Goal: Information Seeking & Learning: Learn about a topic

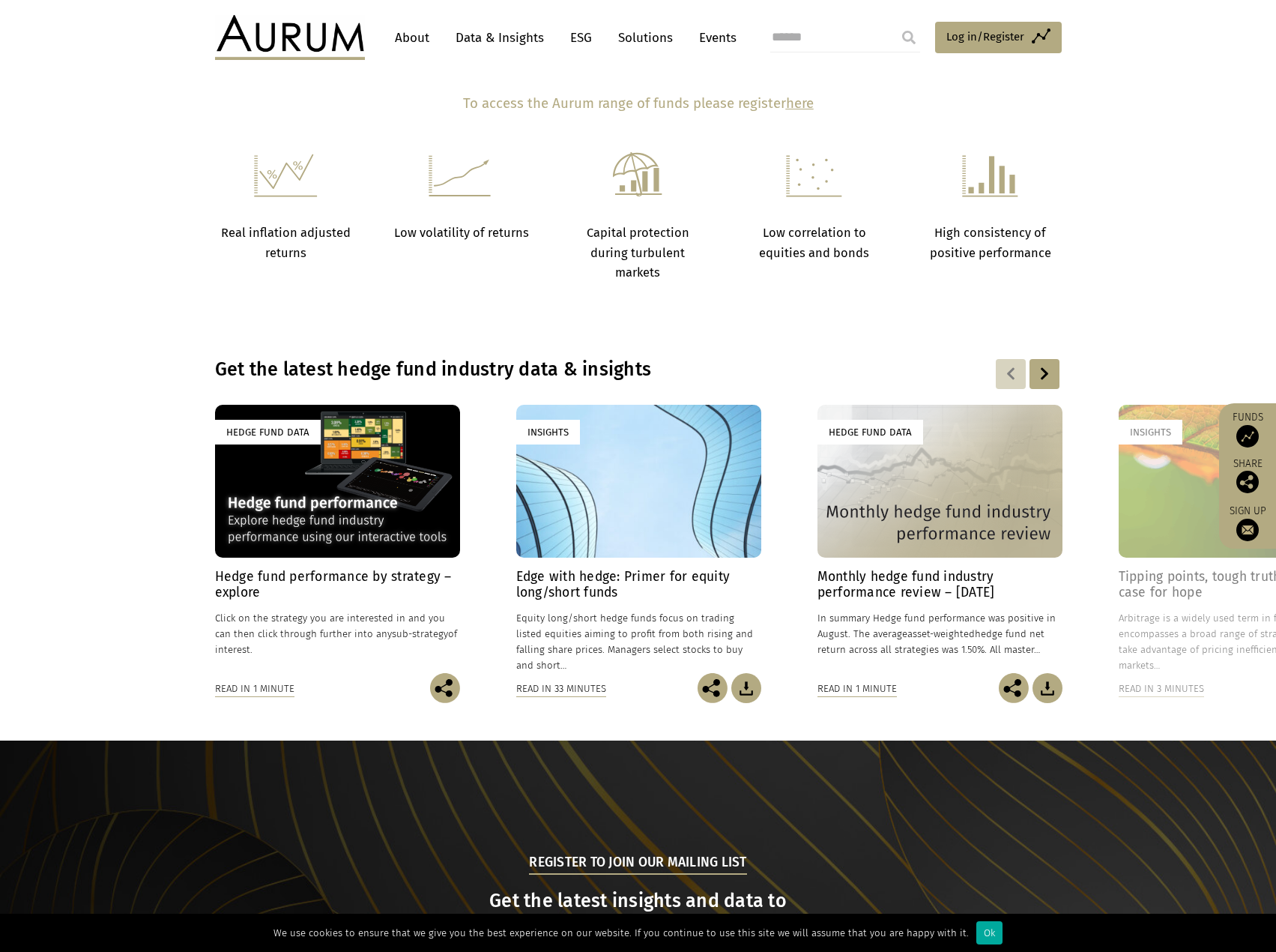
scroll to position [1049, 0]
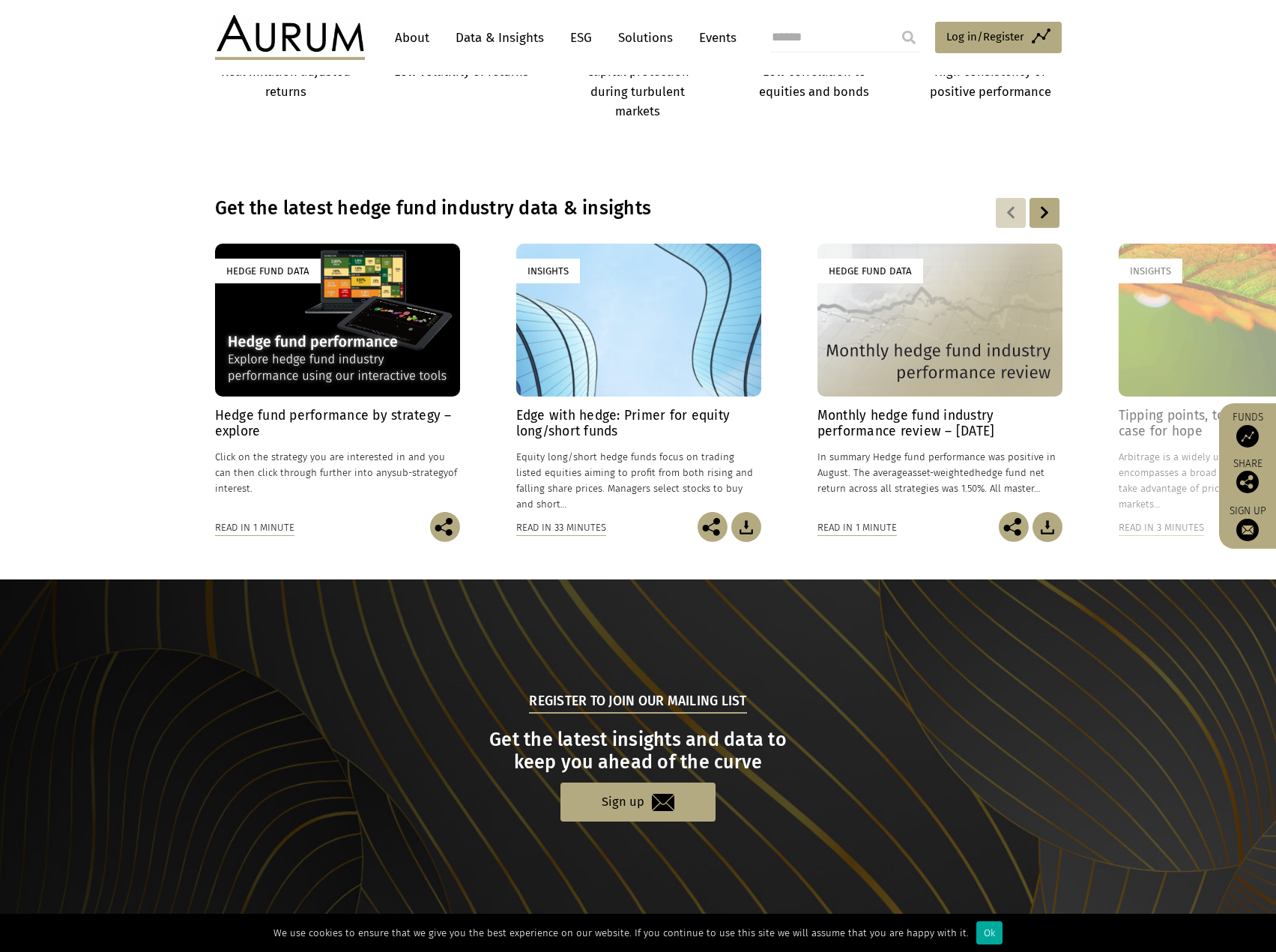
click at [342, 424] on h4 "Hedge fund performance by strategy – explore" at bounding box center [337, 424] width 245 height 31
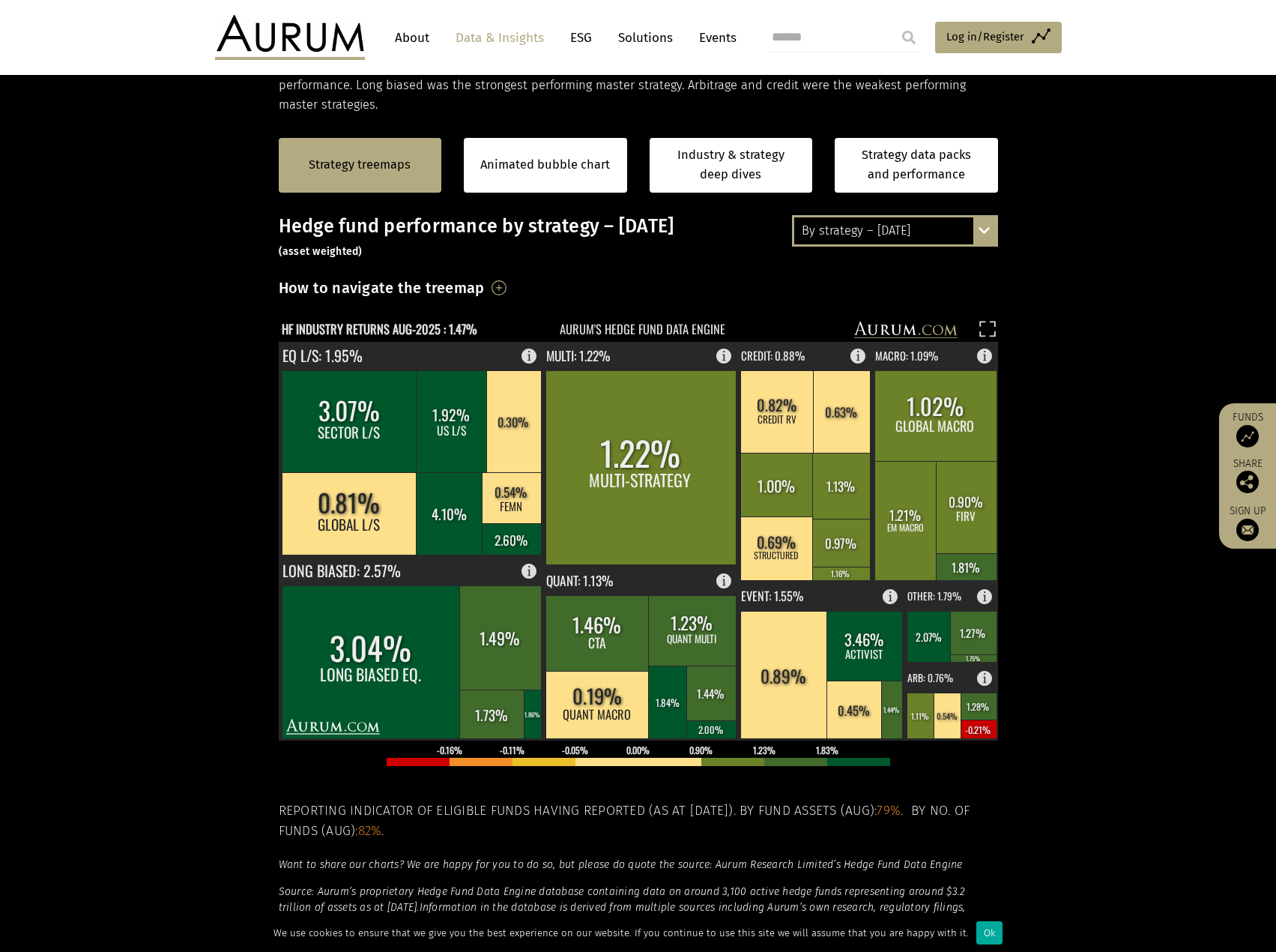
scroll to position [300, 0]
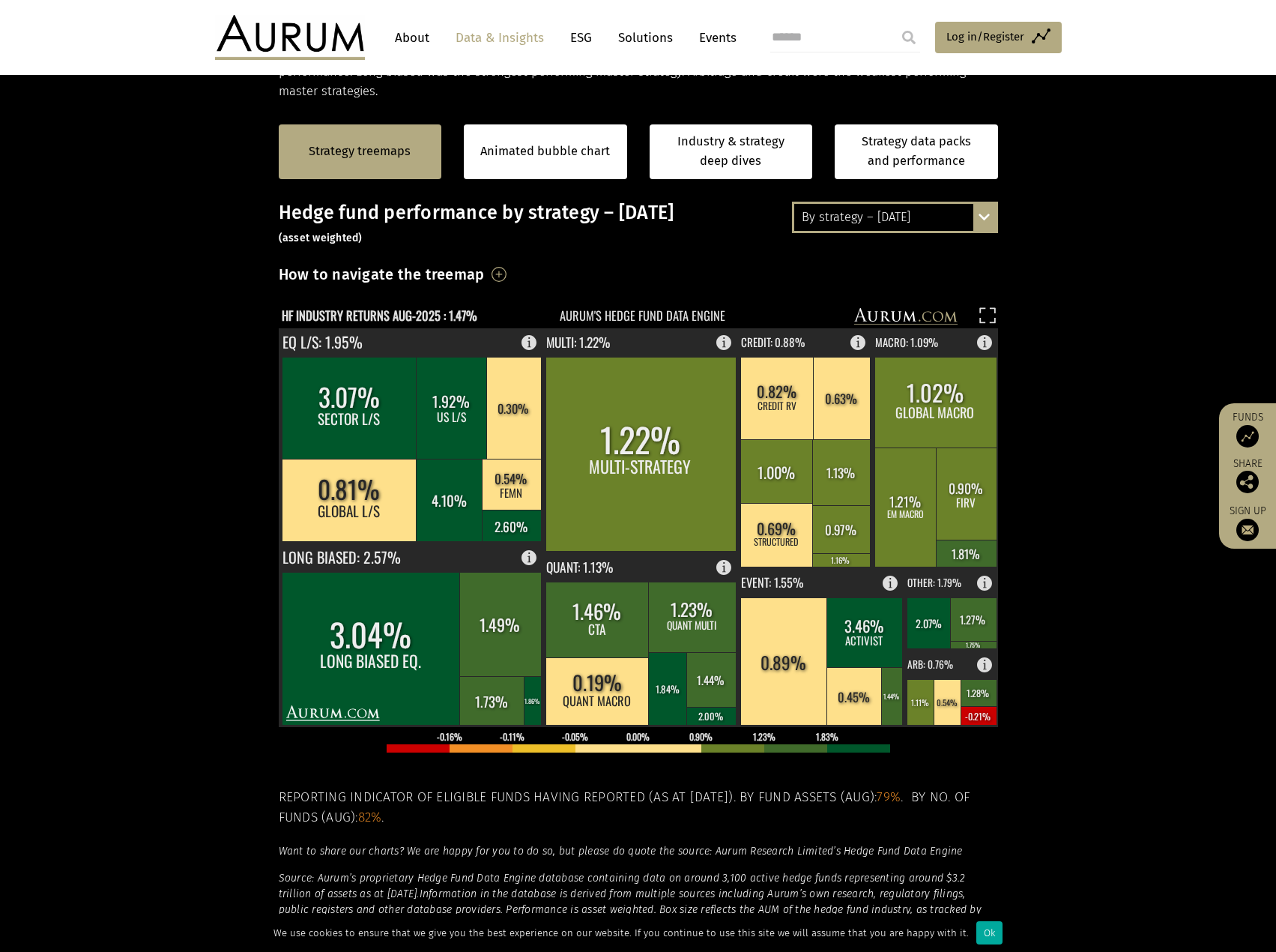
click at [950, 214] on div "By strategy – [DATE]" at bounding box center [895, 217] width 202 height 27
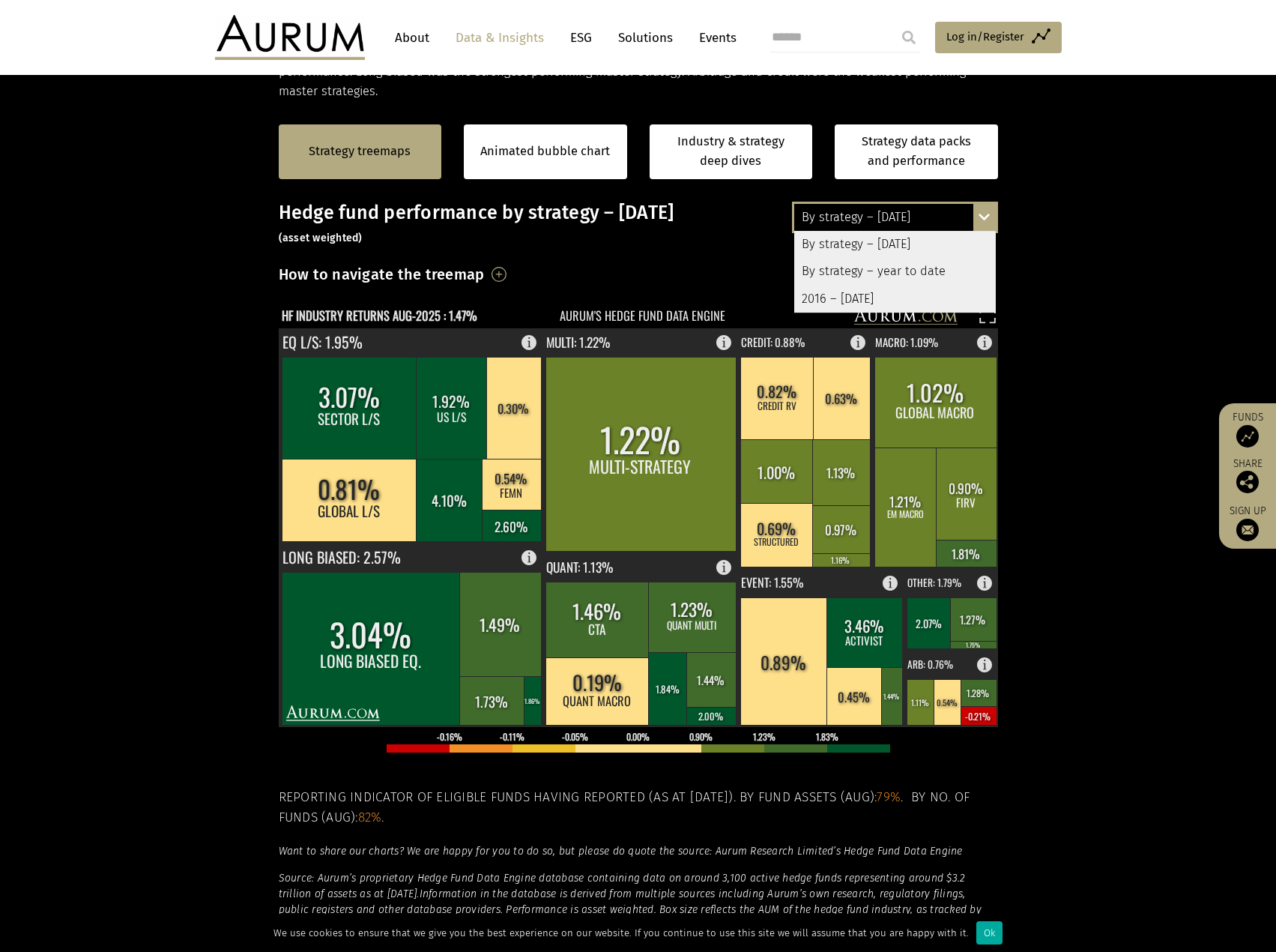
click at [881, 234] on div "By strategy – [DATE]" at bounding box center [895, 243] width 202 height 27
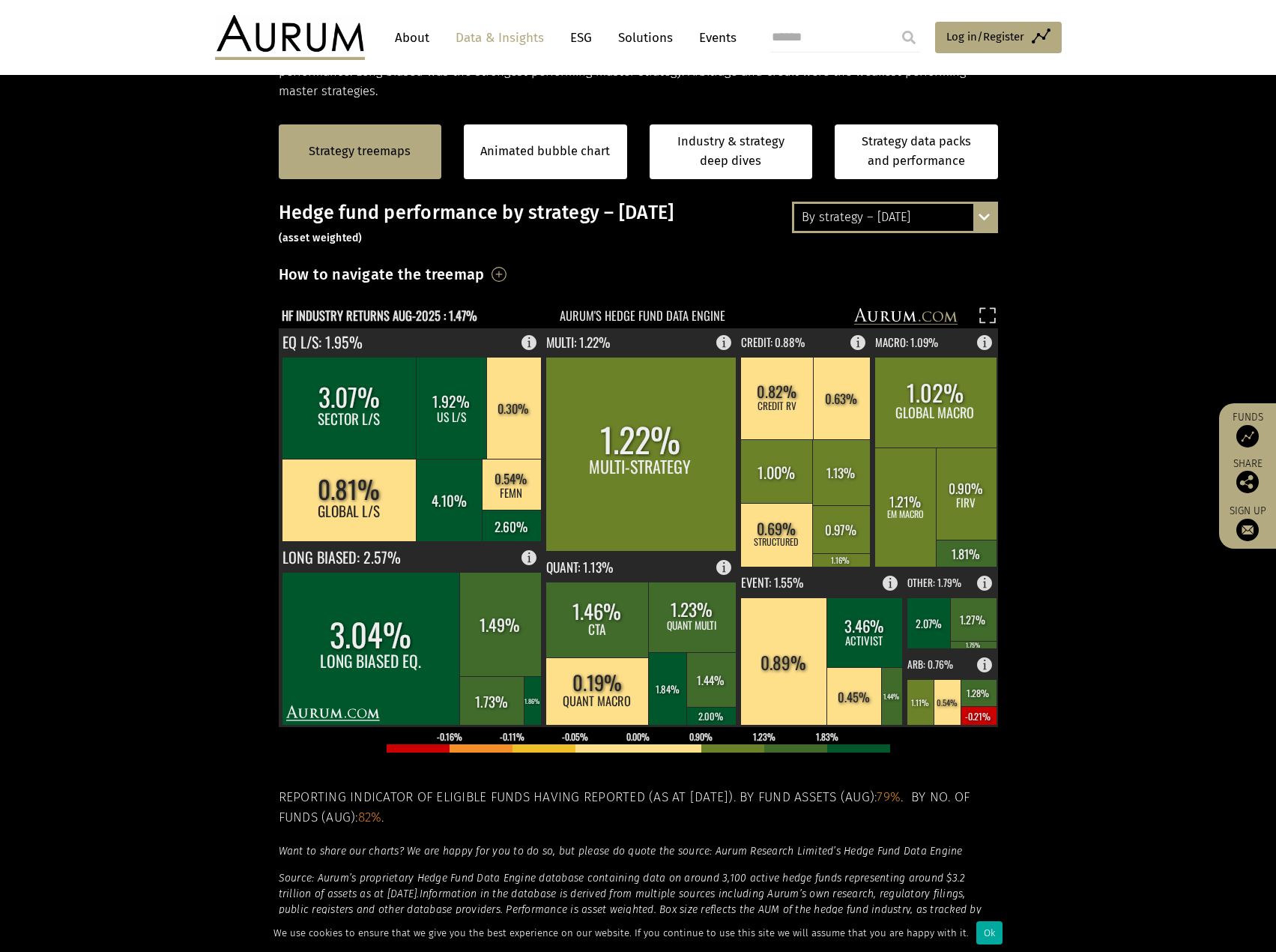
click at [1075, 258] on section "Strategy treemaps Animated bubble chart Industry & strategy deep dives Strategy…" at bounding box center [638, 570] width 1276 height 936
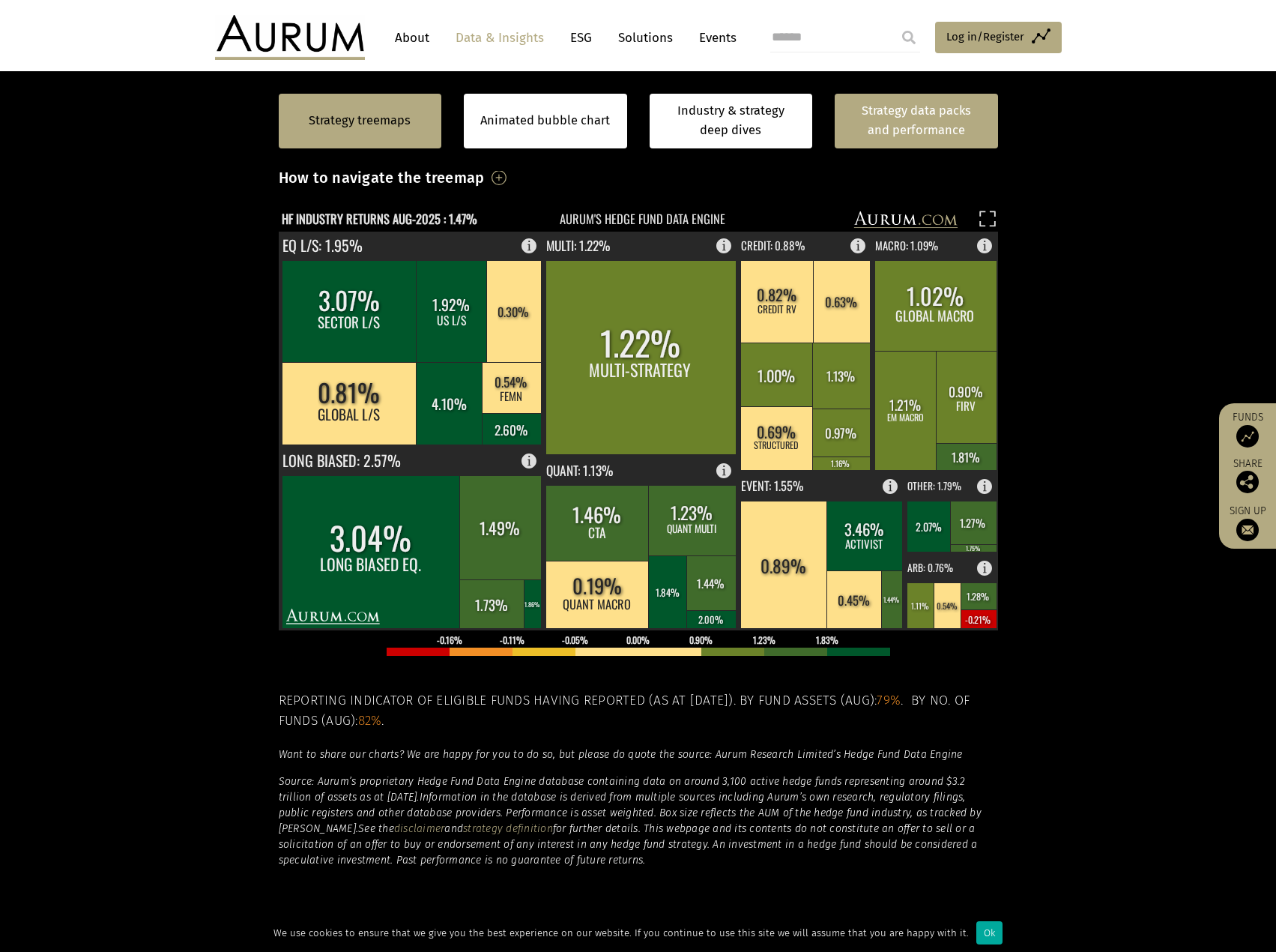
scroll to position [375, 0]
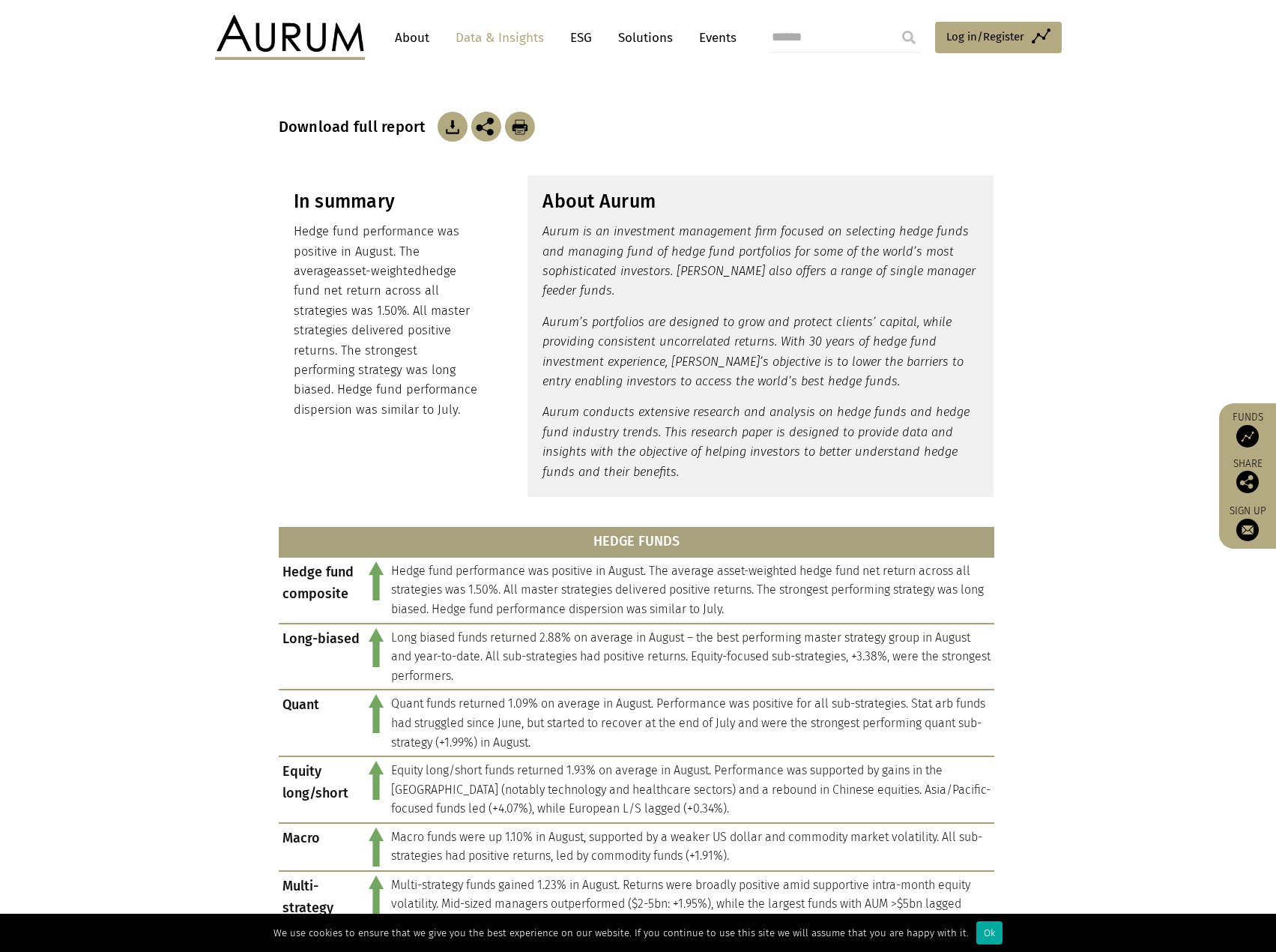
scroll to position [150, 0]
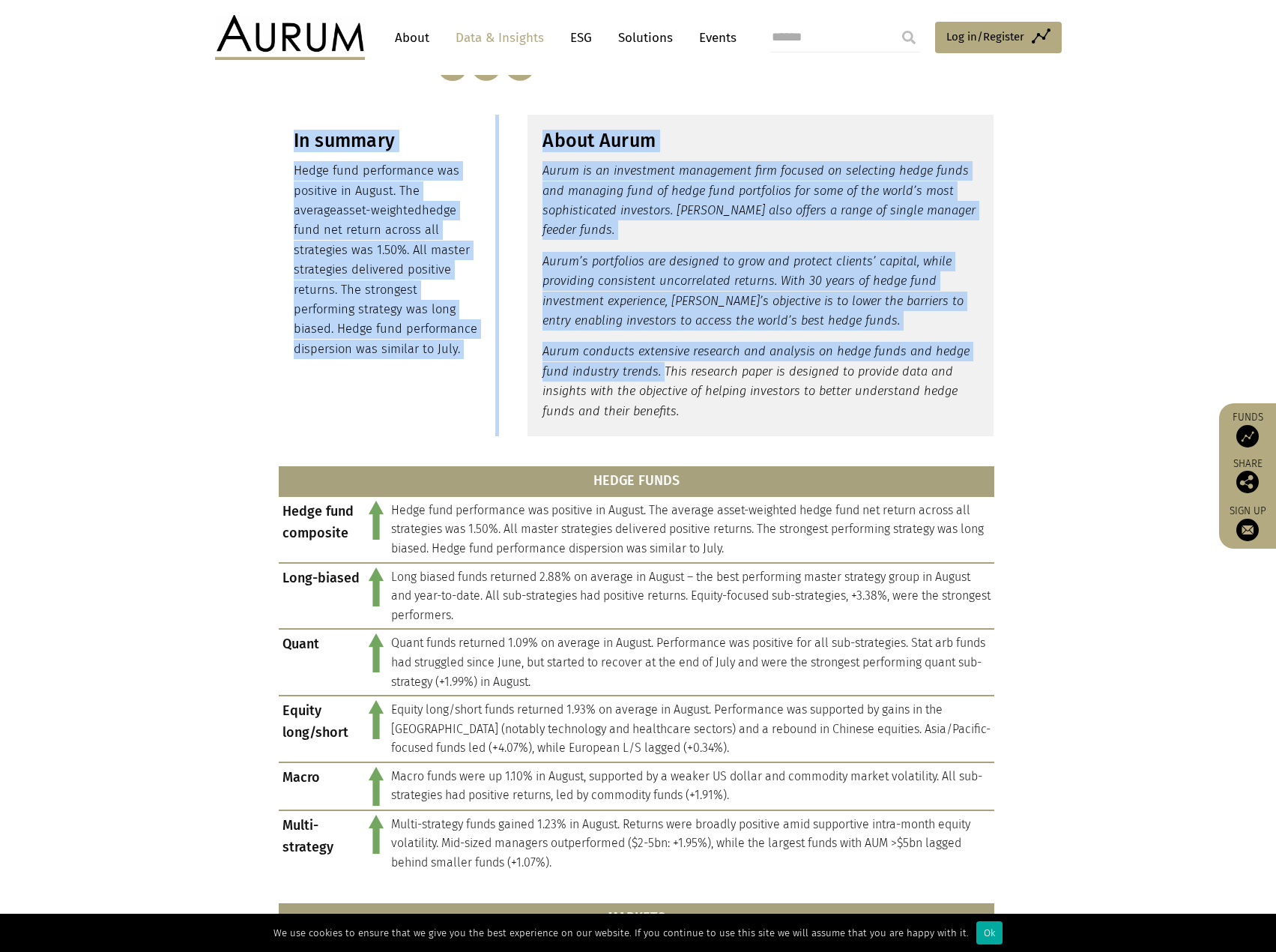
drag, startPoint x: 281, startPoint y: 282, endPoint x: 662, endPoint y: 366, distance: 390.1
click at [662, 366] on div "In summary Hedge fund performance was positive in August. The average asset-wei…" at bounding box center [638, 275] width 749 height 321
click at [333, 259] on p "Hedge fund performance was positive in August. The average asset-weighted hedge…" at bounding box center [386, 260] width 186 height 198
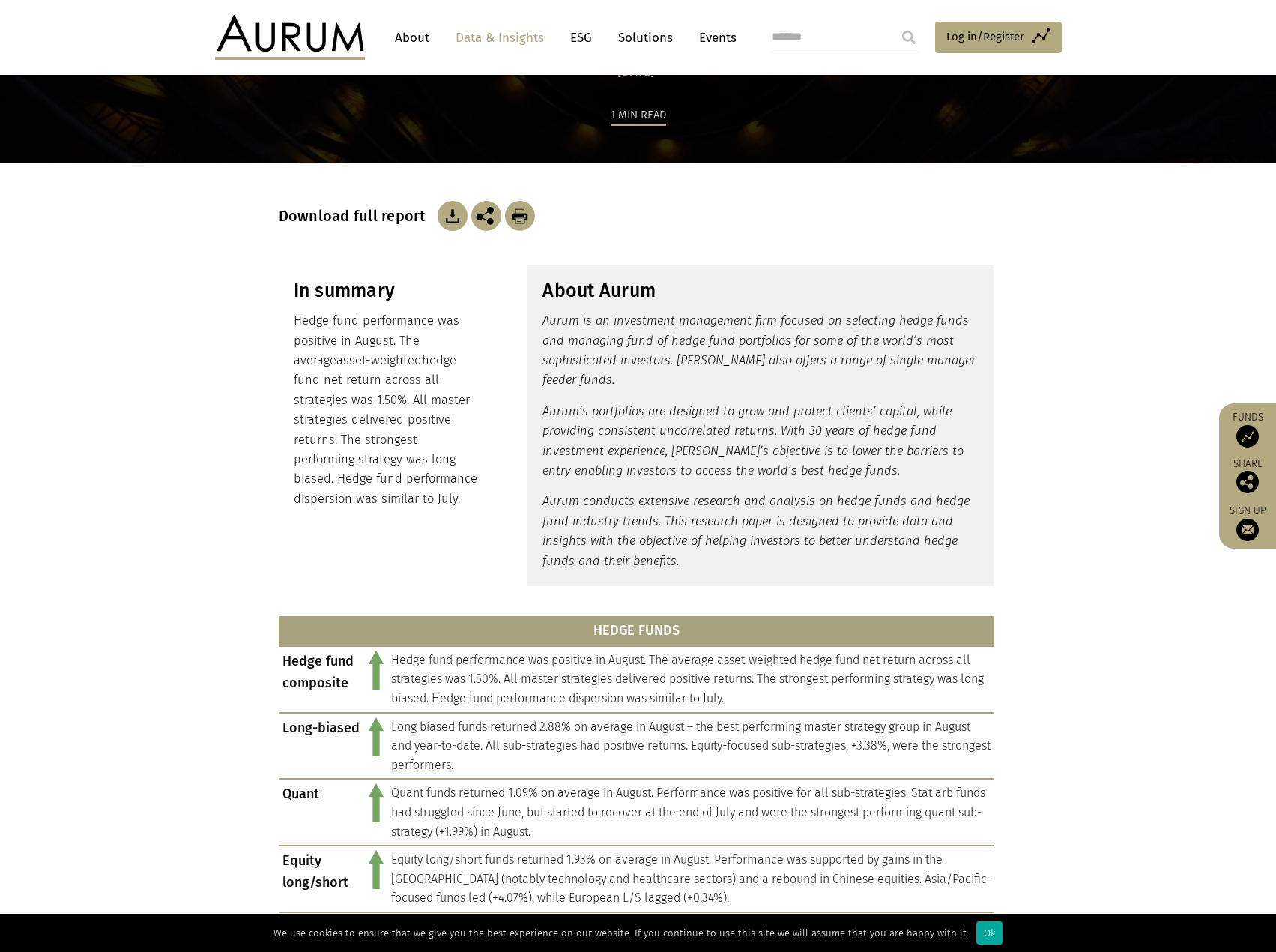
click at [440, 214] on img at bounding box center [452, 216] width 30 height 30
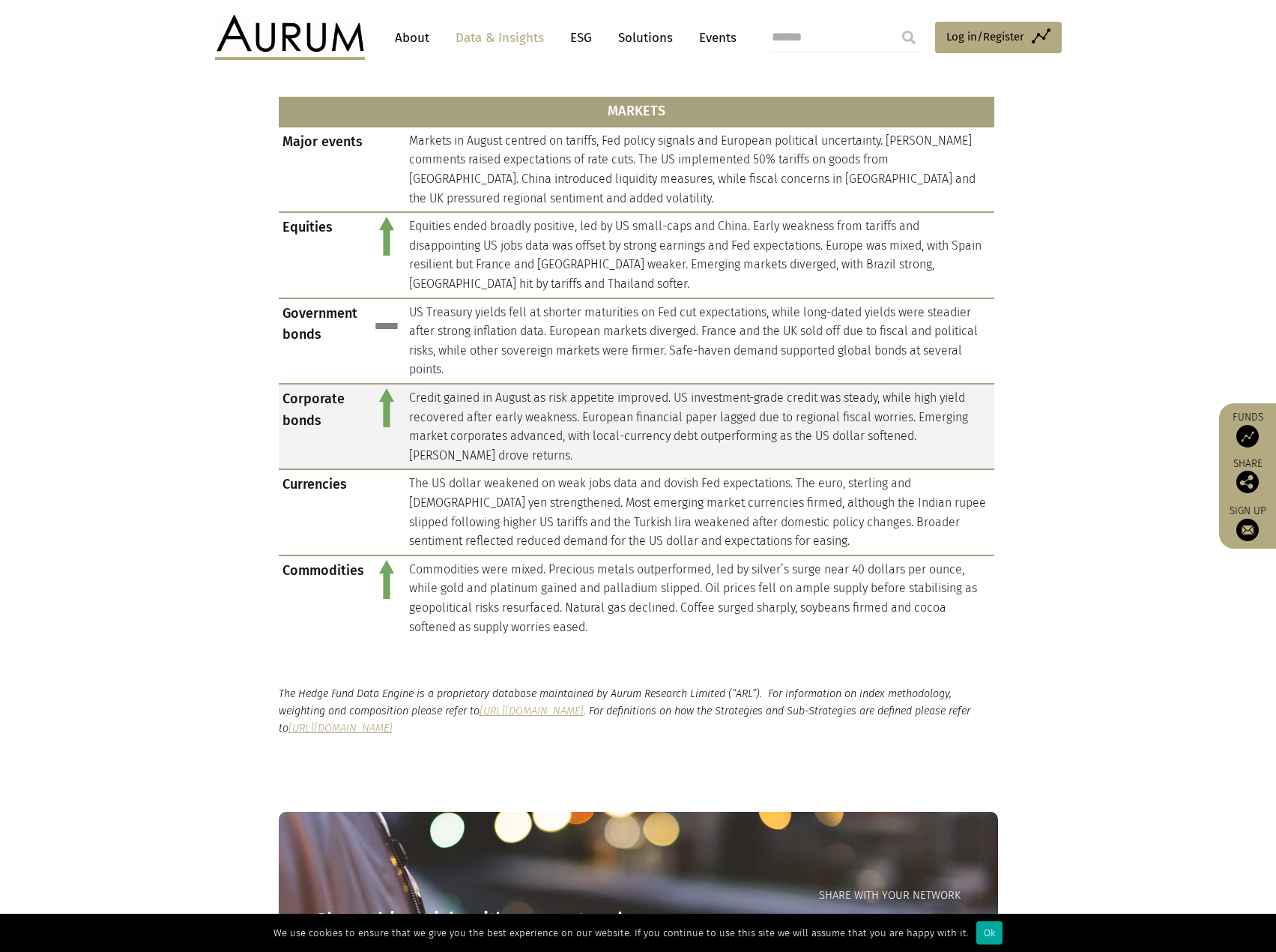
scroll to position [899, 0]
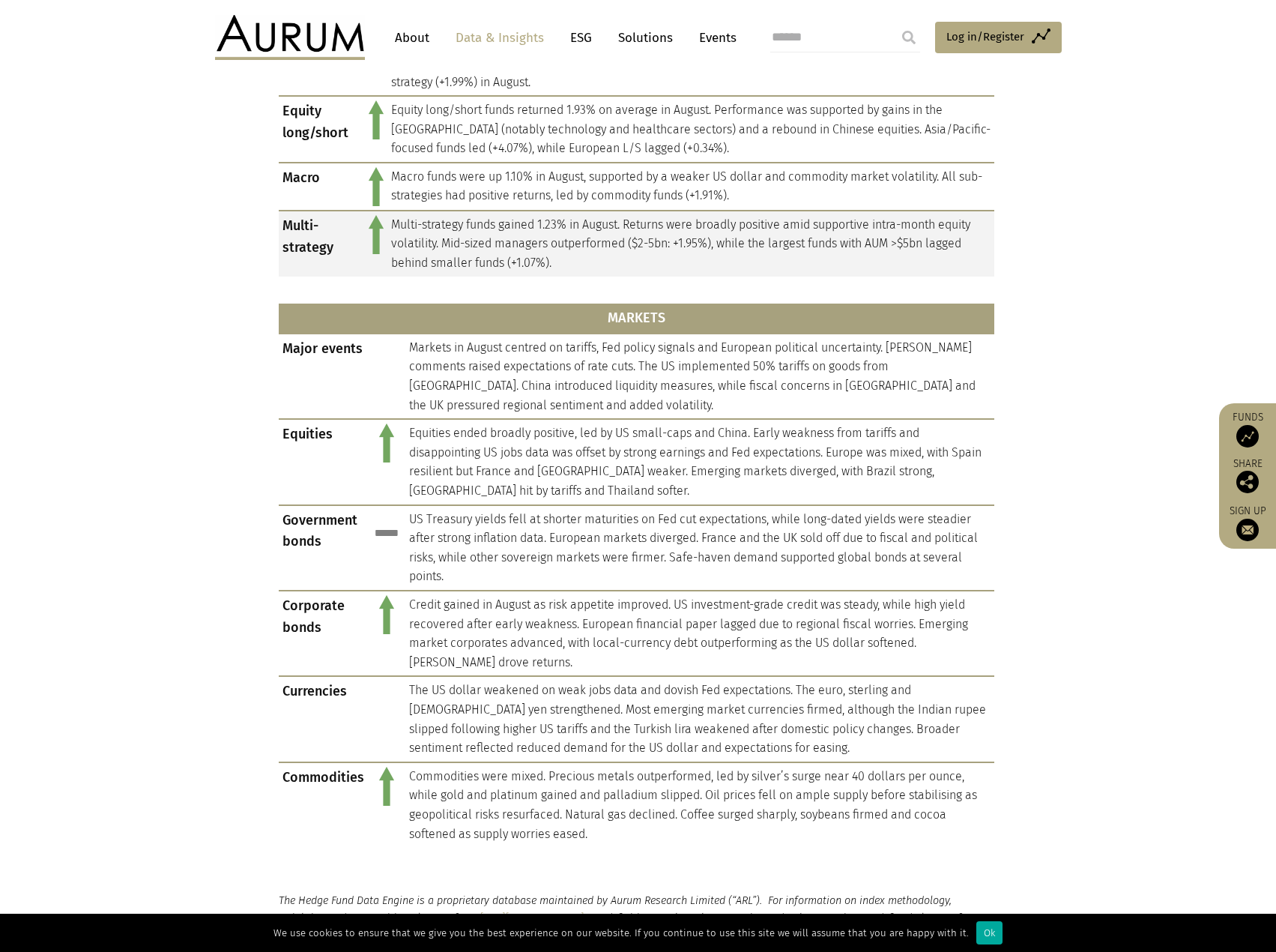
click at [447, 230] on td "Multi-strategy funds gained 1.23% in August. Returns were broadly positive amid…" at bounding box center [690, 243] width 607 height 66
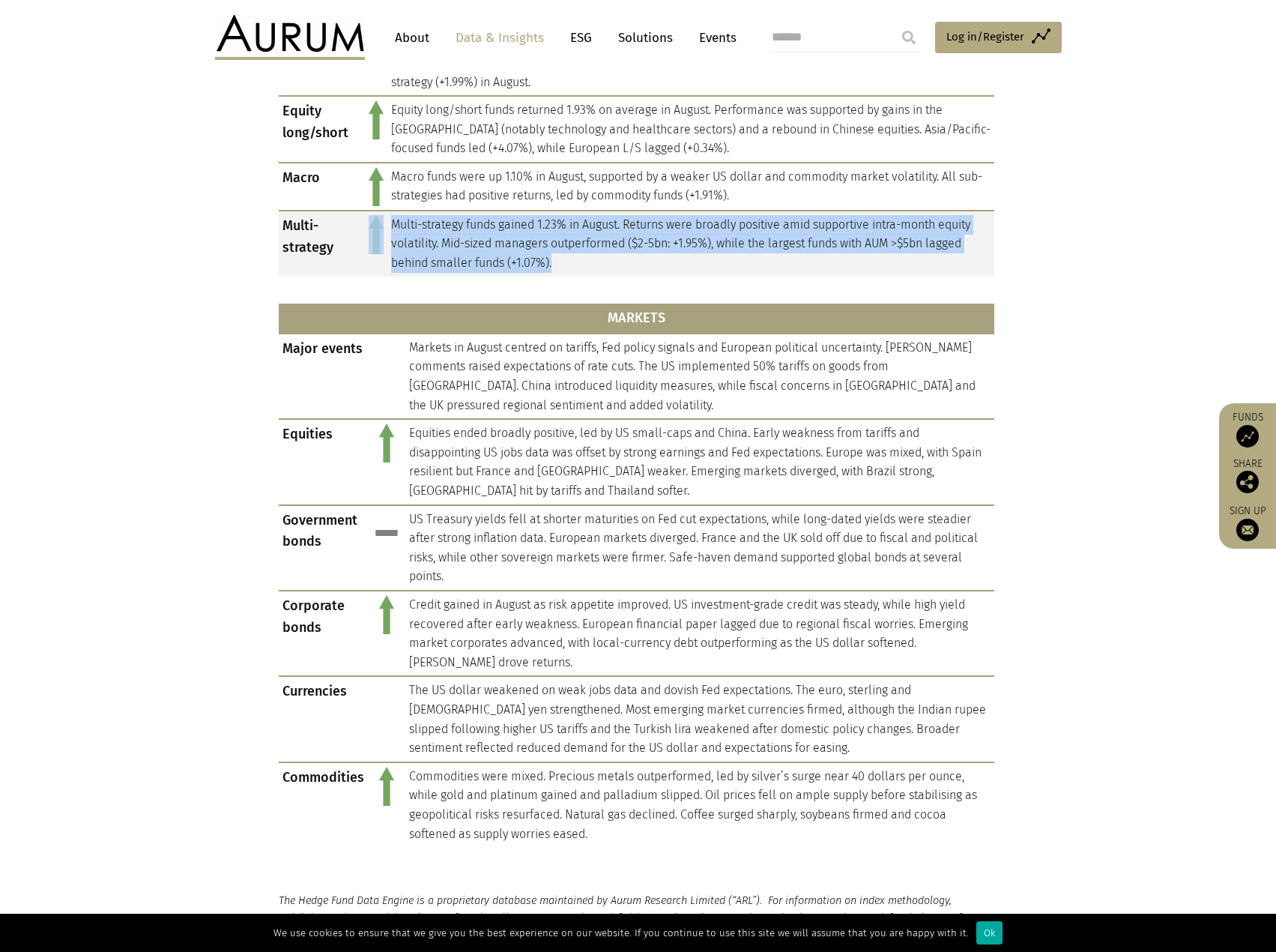
drag, startPoint x: 574, startPoint y: 256, endPoint x: 376, endPoint y: 221, distance: 201.1
click at [376, 221] on tr "Multi-strategy Multi-strategy funds gained 1.23% in August. Returns were broadl…" at bounding box center [637, 243] width 716 height 66
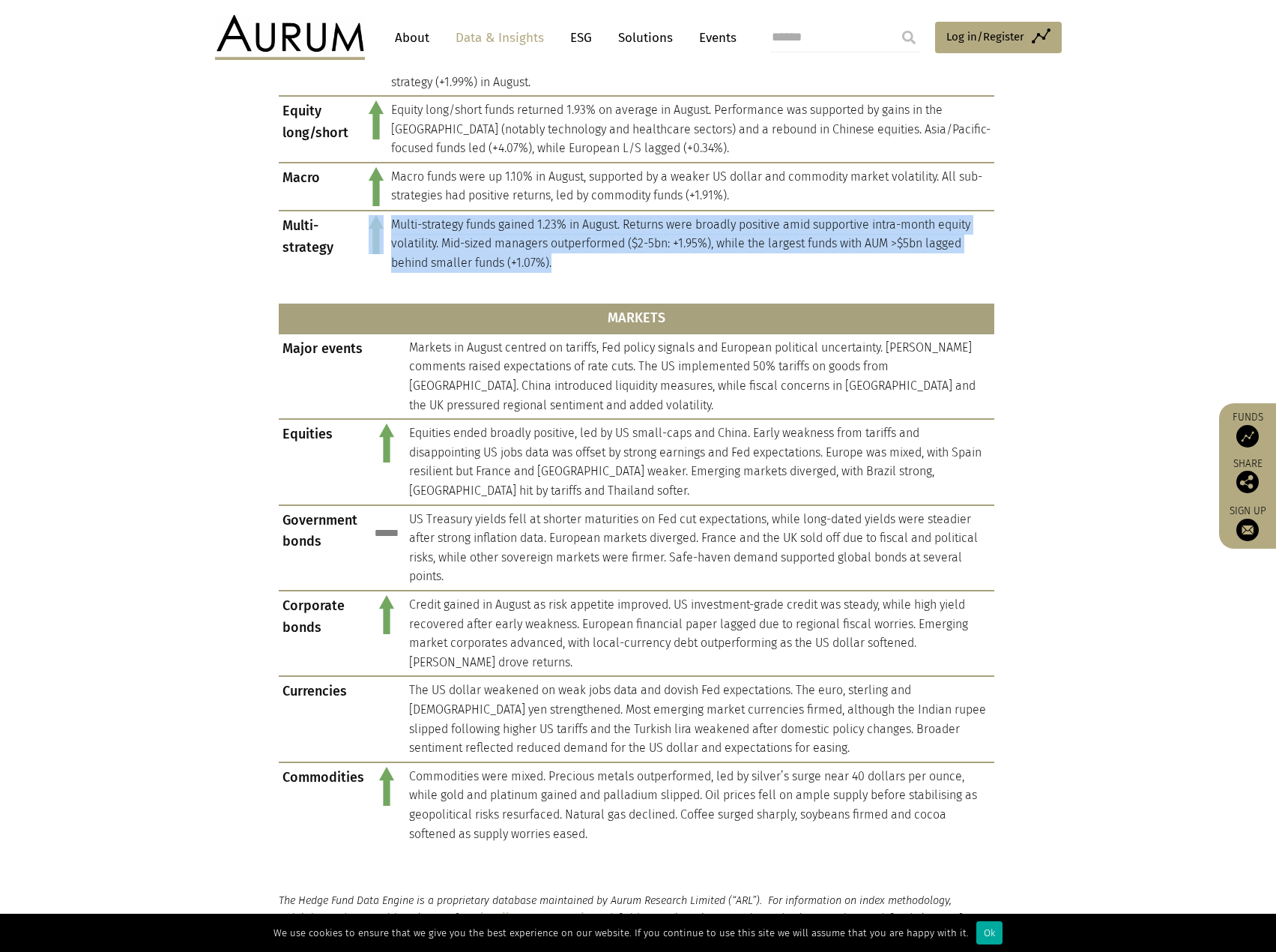
copy tr "Multi-strategy funds gained 1.23% in August. Returns were broadly positive amid…"
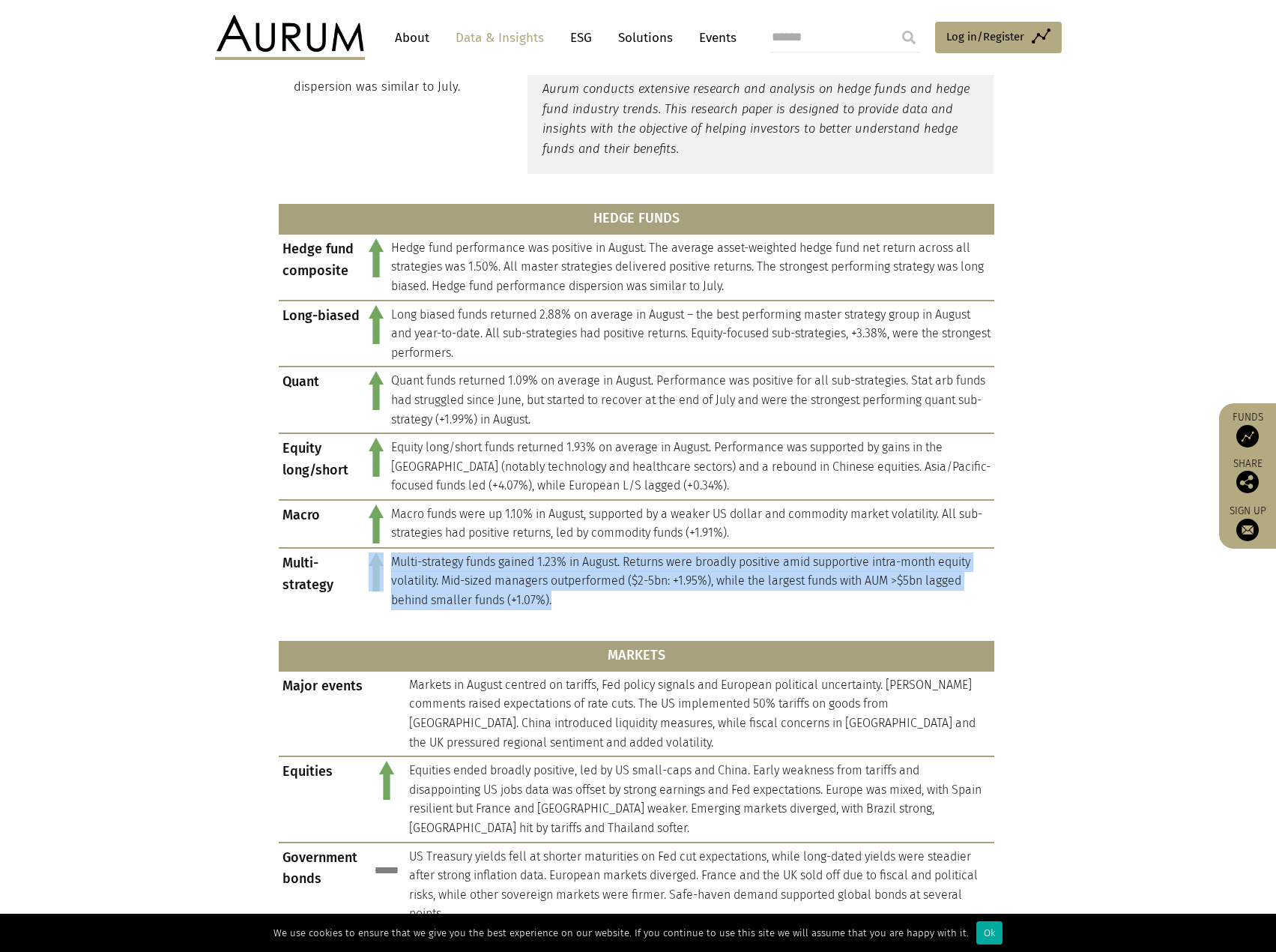
scroll to position [525, 0]
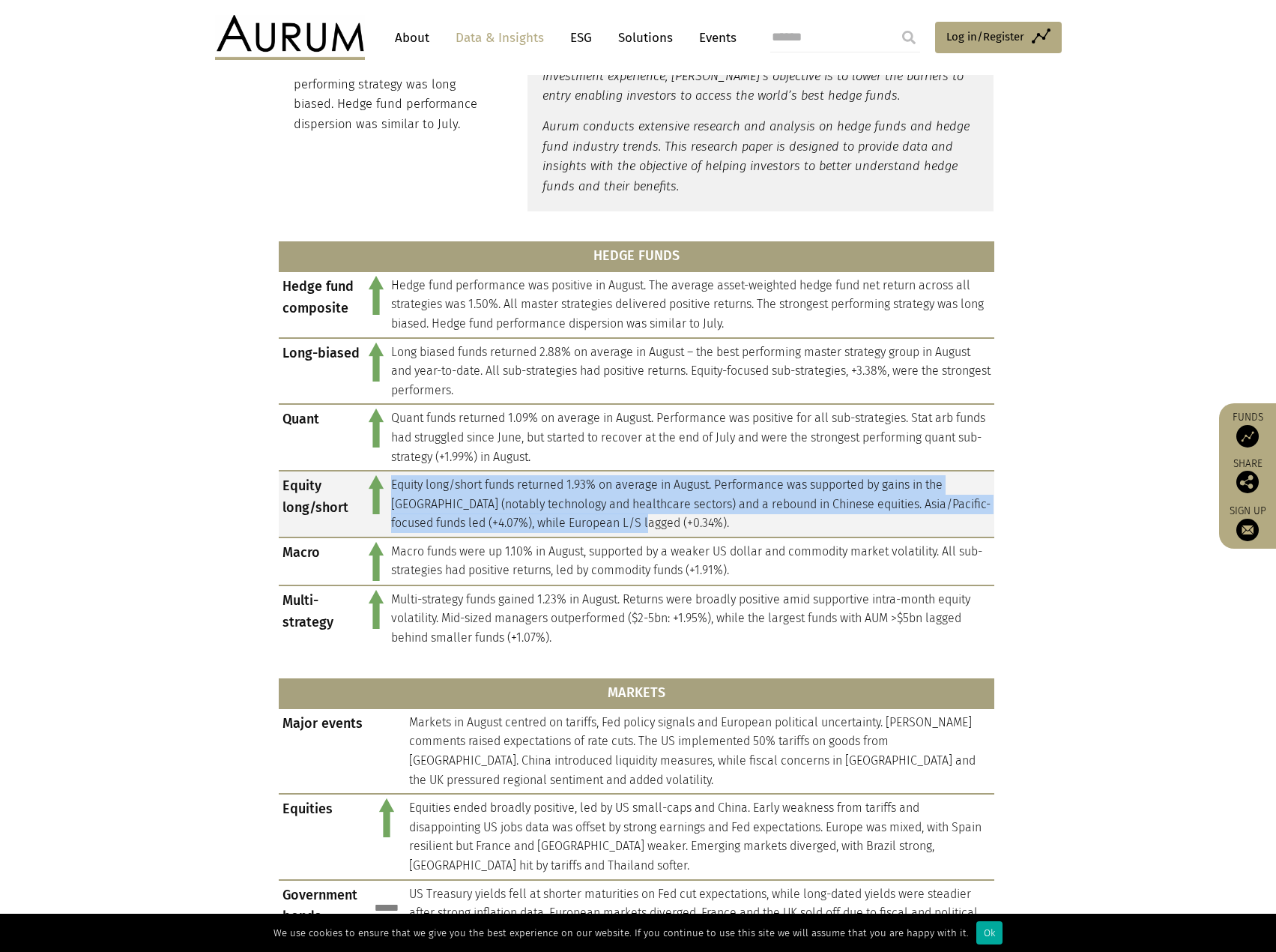
drag, startPoint x: 390, startPoint y: 480, endPoint x: 639, endPoint y: 531, distance: 254.2
click at [639, 531] on td "Equity long/short funds returned 1.93% on average in August. Performance was su…" at bounding box center [690, 503] width 607 height 67
copy td "Equity long/short funds returned 1.93% on average in August. Performance was su…"
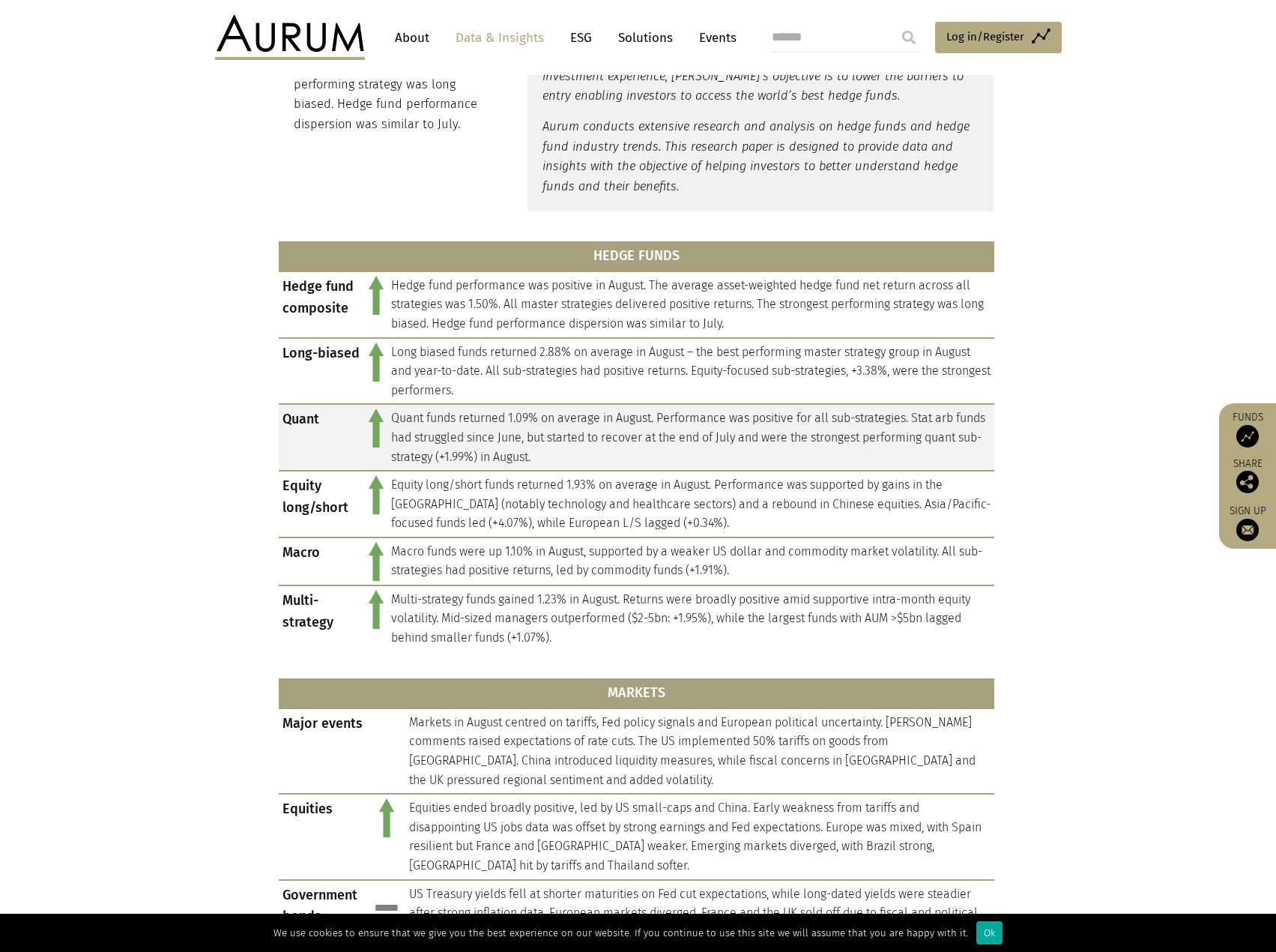
click at [573, 458] on td "Quant funds returned 1.09% on average in August. Performance was positive for a…" at bounding box center [690, 437] width 607 height 67
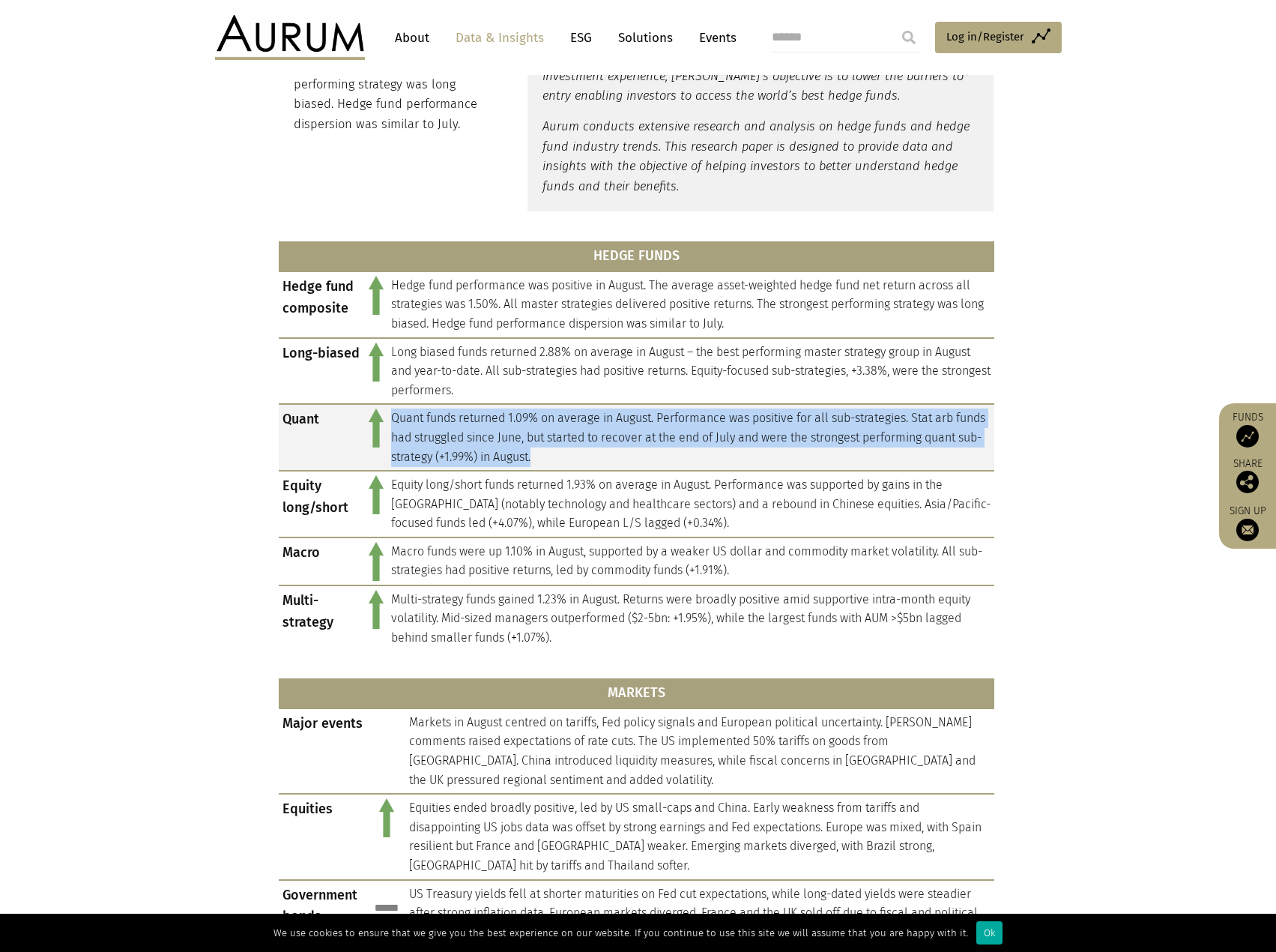
drag, startPoint x: 607, startPoint y: 458, endPoint x: 387, endPoint y: 418, distance: 223.6
click at [387, 418] on td "Quant funds returned 1.09% on average in August. Performance was positive for a…" at bounding box center [690, 437] width 607 height 67
copy td "Quant funds returned 1.09% on average in August. Performance was positive for a…"
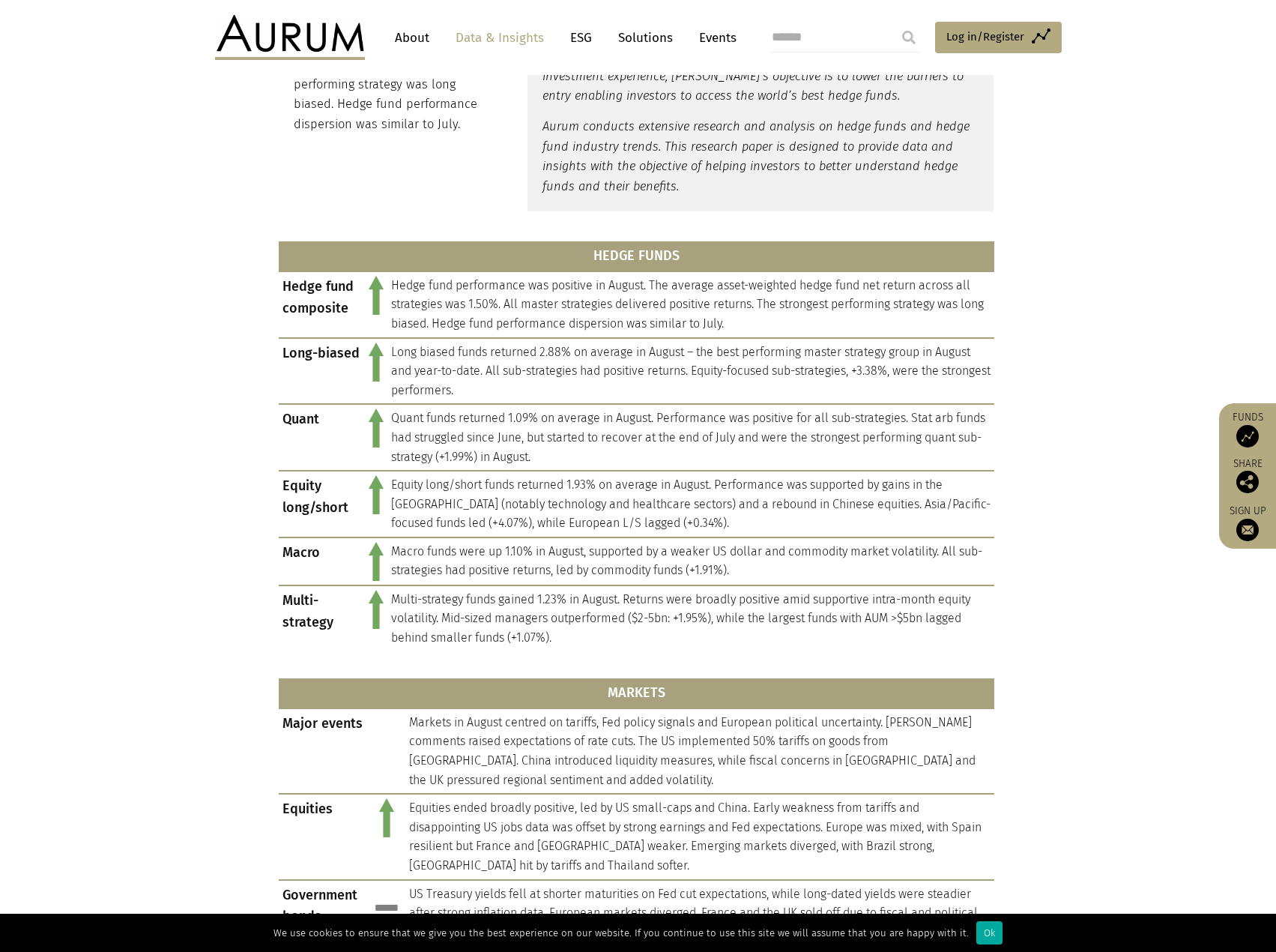
click at [1065, 361] on section "HEDGE FUNDS Hedge fund composite Hedge fund performance was positive in August.…" at bounding box center [638, 729] width 1276 height 999
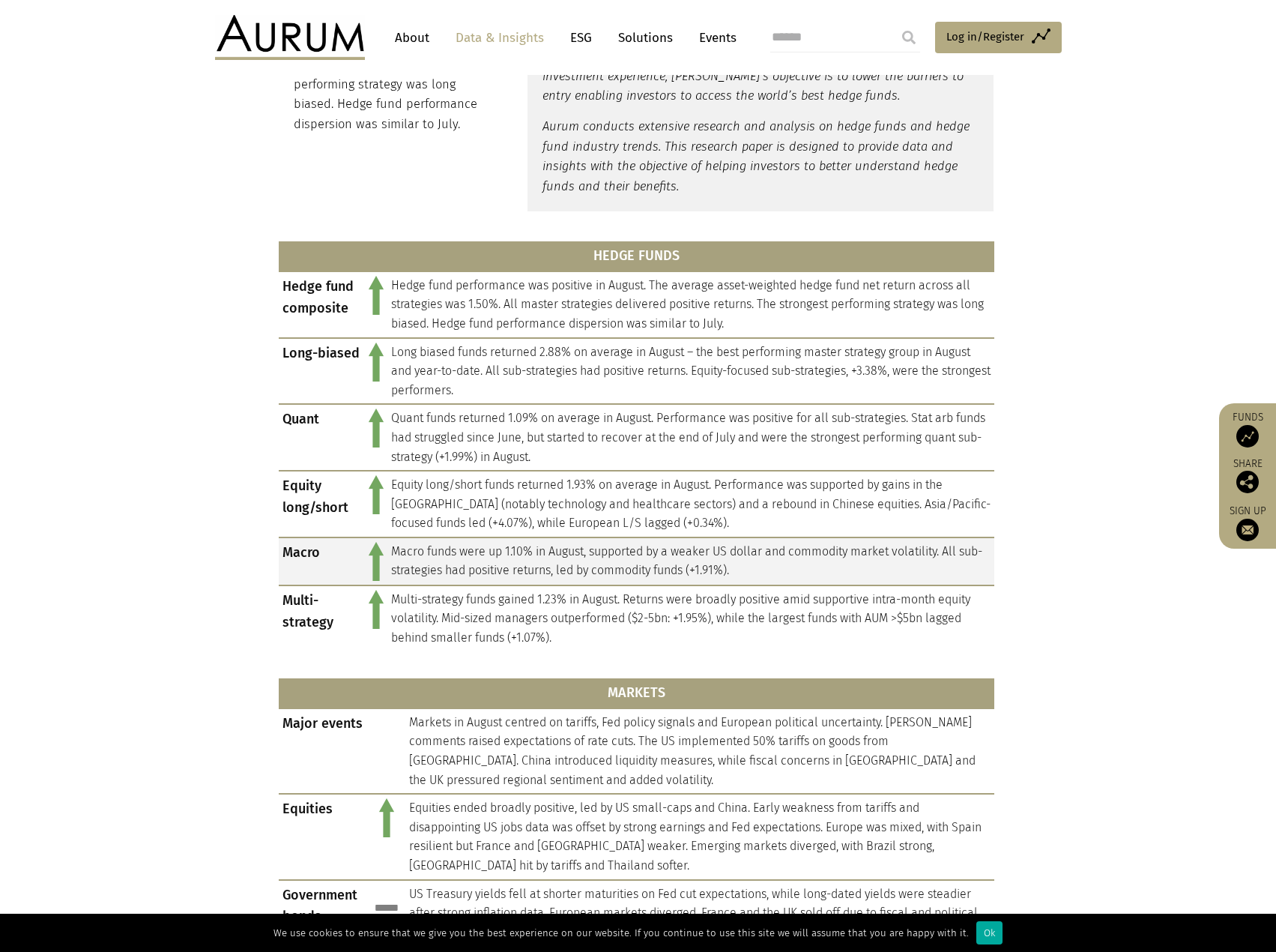
click at [644, 559] on td "Macro funds were up 1.10% in August, supported by a weaker US dollar and commod…" at bounding box center [690, 560] width 607 height 48
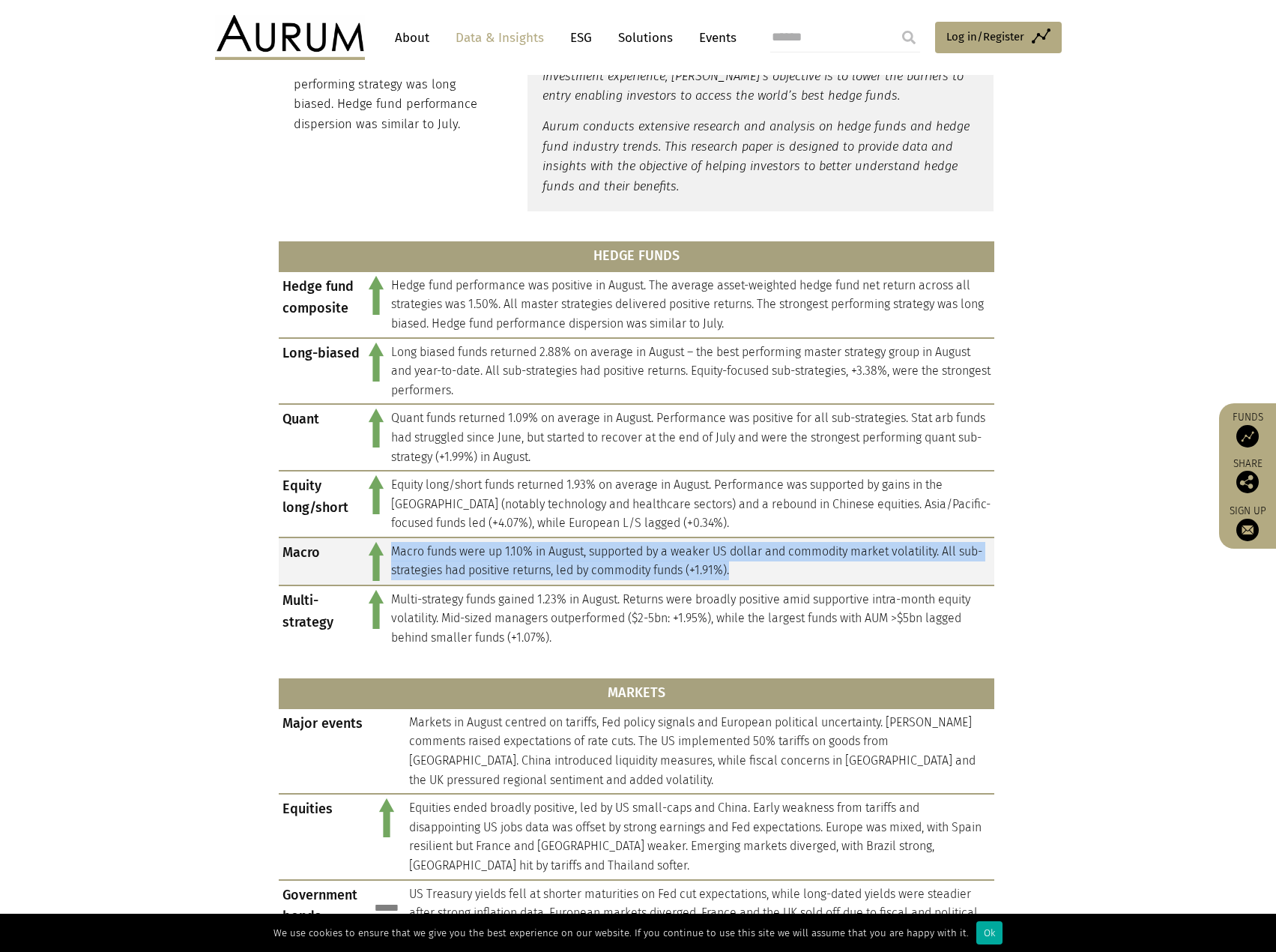
drag, startPoint x: 804, startPoint y: 575, endPoint x: 388, endPoint y: 554, distance: 416.5
click at [388, 554] on td "Macro funds were up 1.10% in August, supported by a weaker US dollar and commod…" at bounding box center [690, 560] width 607 height 48
copy td "Macro funds were up 1.10% in August, supported by a weaker US dollar and commod…"
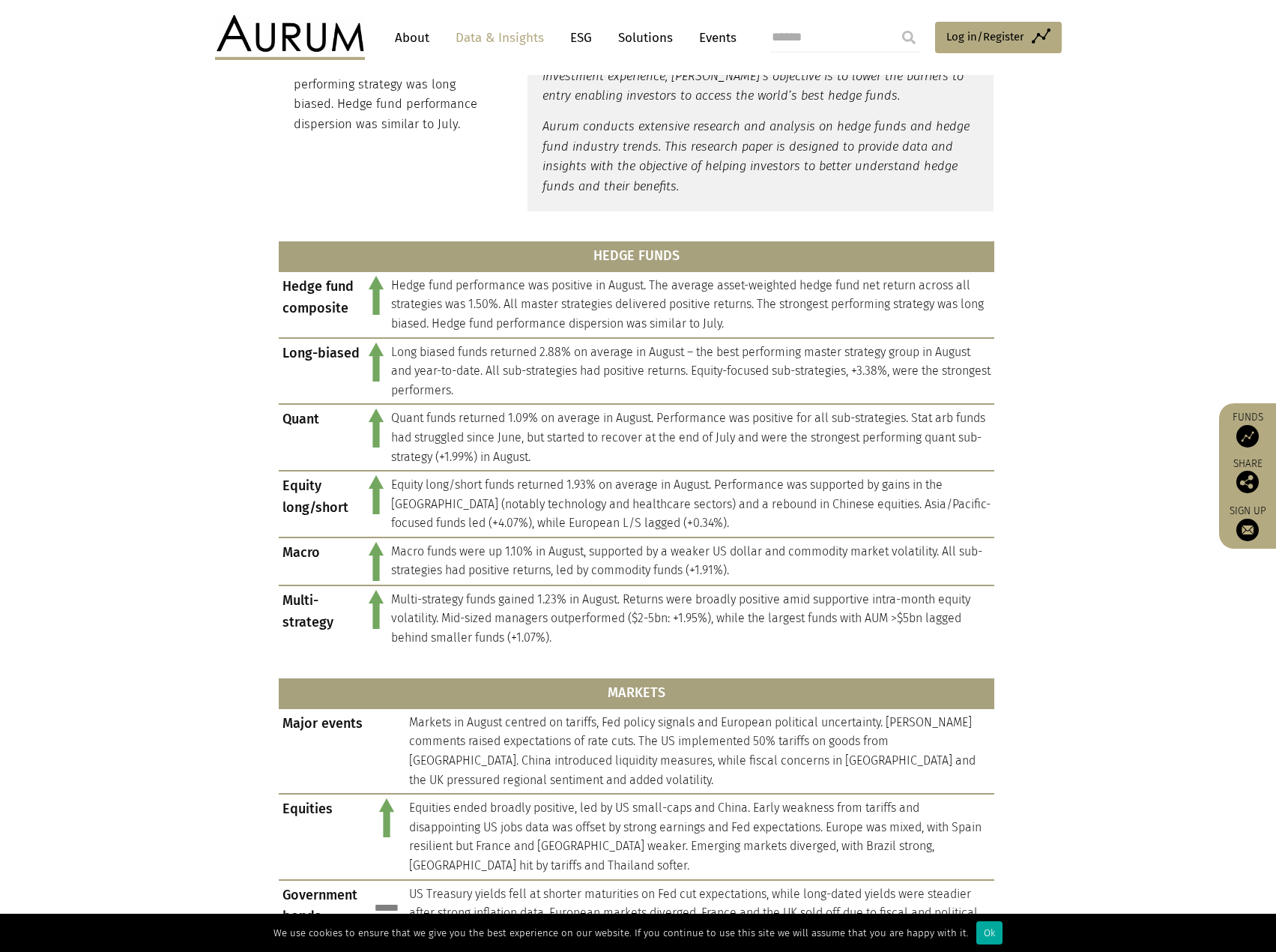
click at [1070, 269] on section "HEDGE FUNDS Hedge fund composite Hedge fund performance was positive in August.…" at bounding box center [638, 729] width 1276 height 999
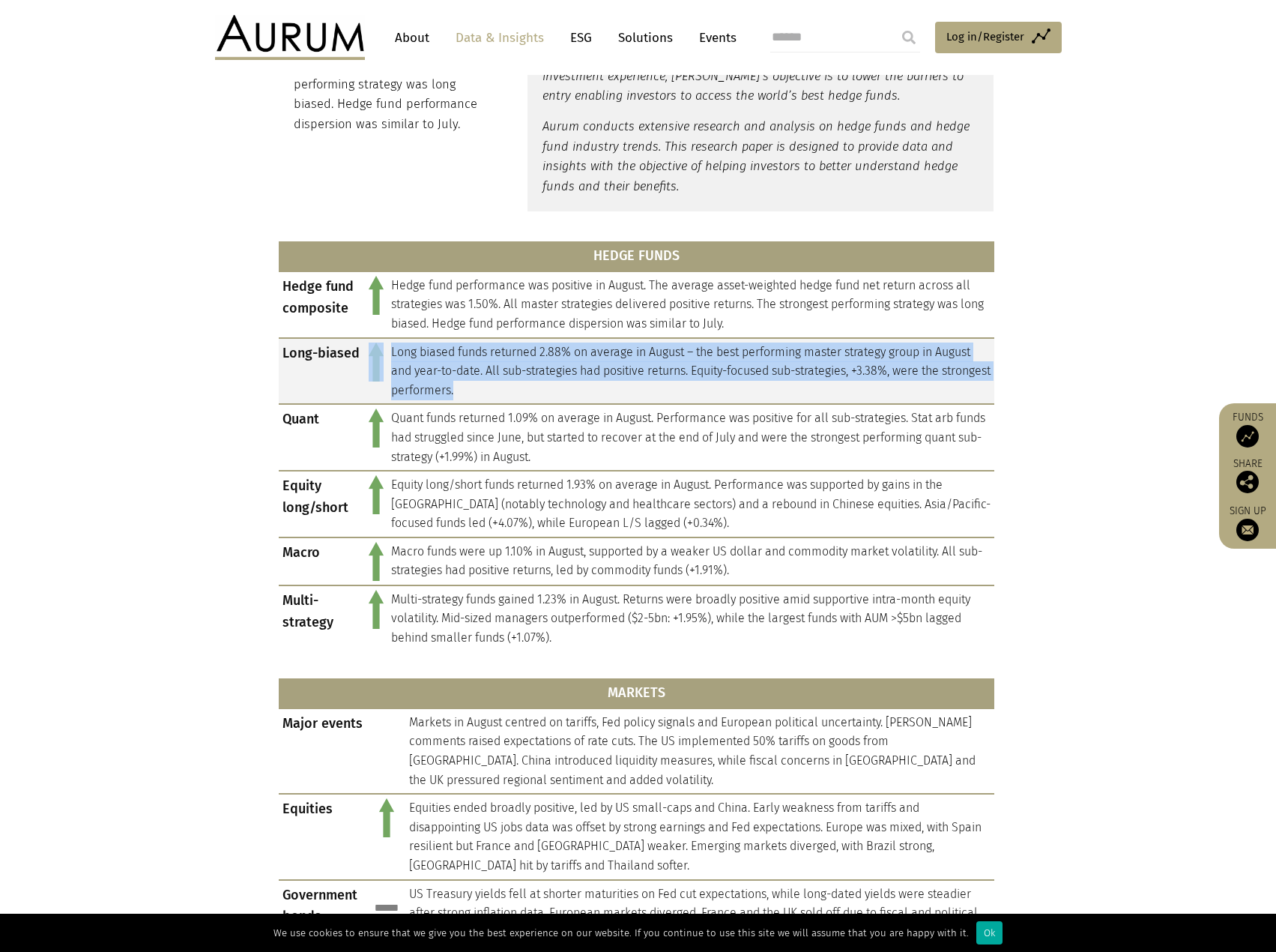
drag, startPoint x: 520, startPoint y: 392, endPoint x: 385, endPoint y: 346, distance: 142.6
click at [385, 346] on tr "Long-biased Long biased funds returned 2.88% on average in August – the best pe…" at bounding box center [637, 371] width 716 height 67
copy tr "Long biased funds returned 2.88% on average in August – the best performing mas…"
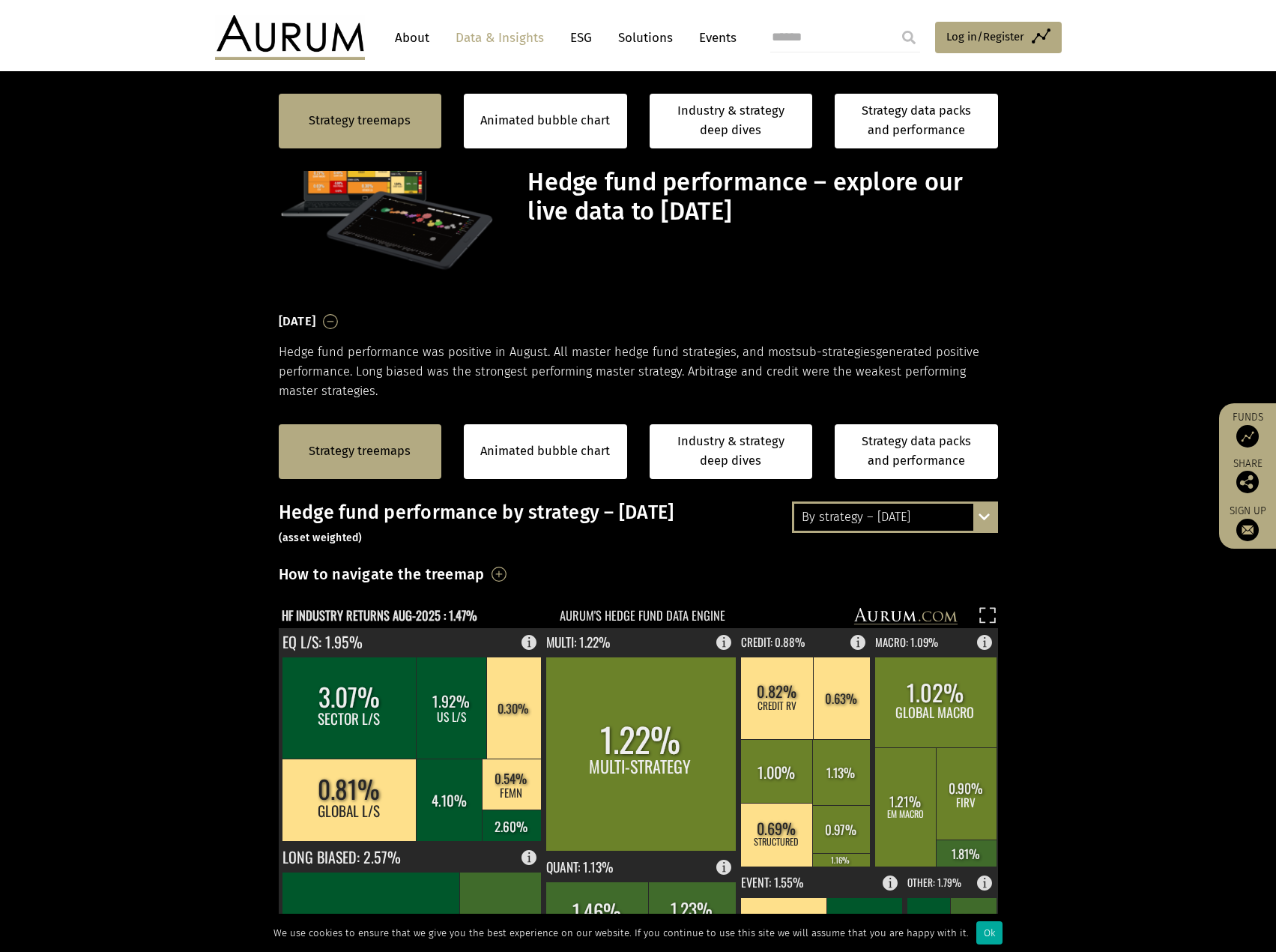
scroll to position [375, 0]
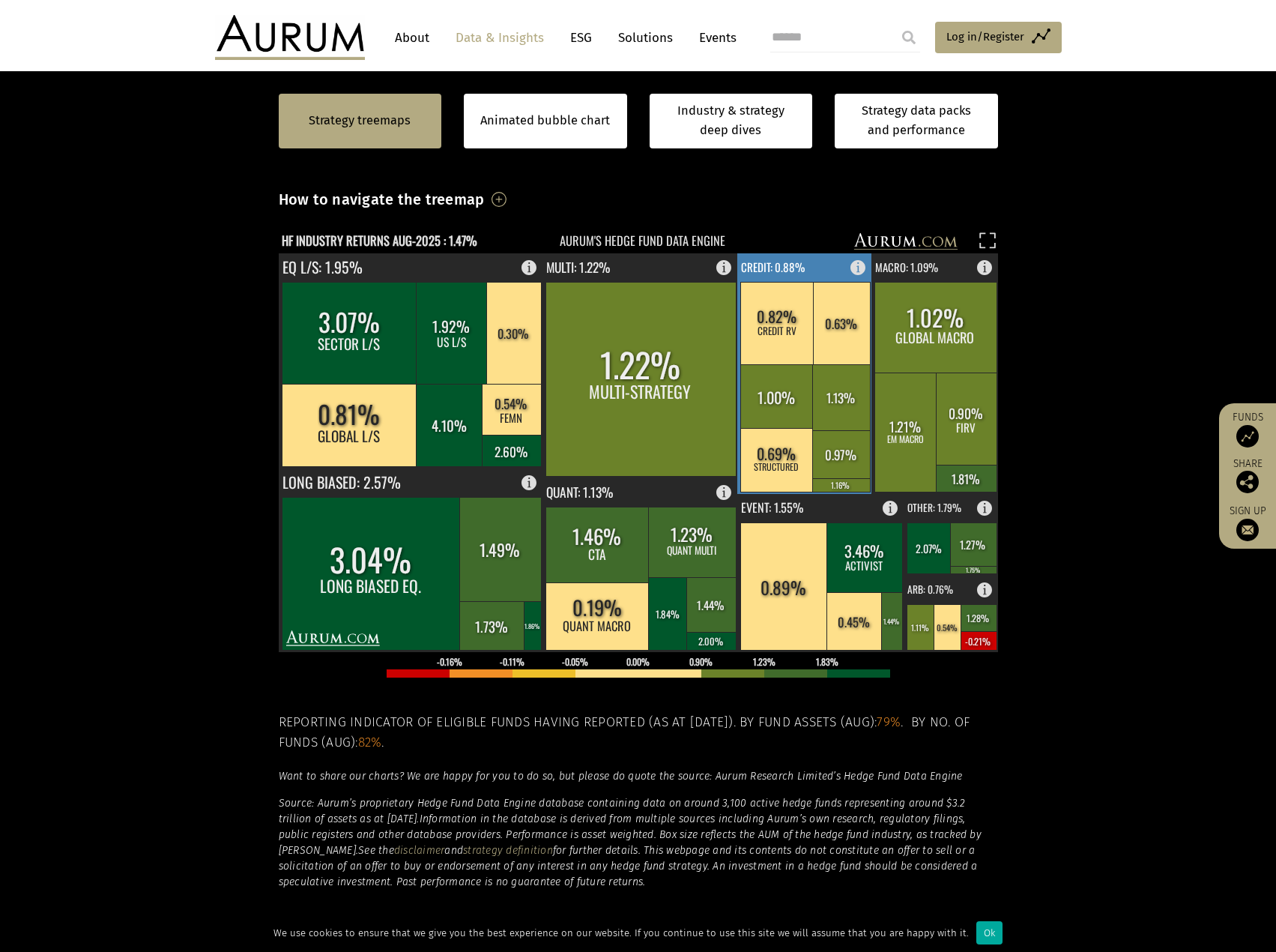
click at [797, 264] on text "CREDIT: 0.88%" at bounding box center [774, 266] width 64 height 16
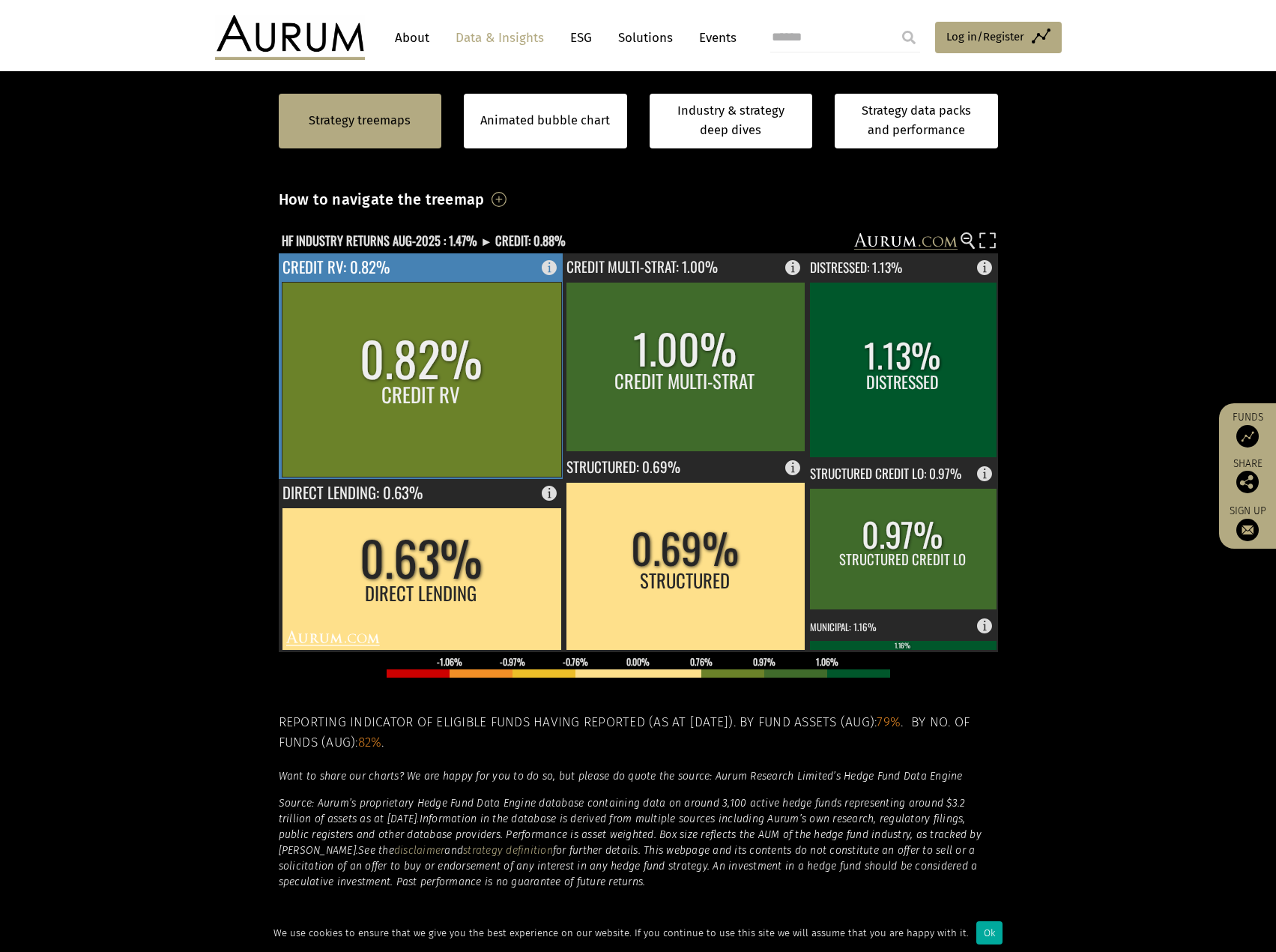
click at [451, 272] on rect at bounding box center [422, 366] width 286 height 225
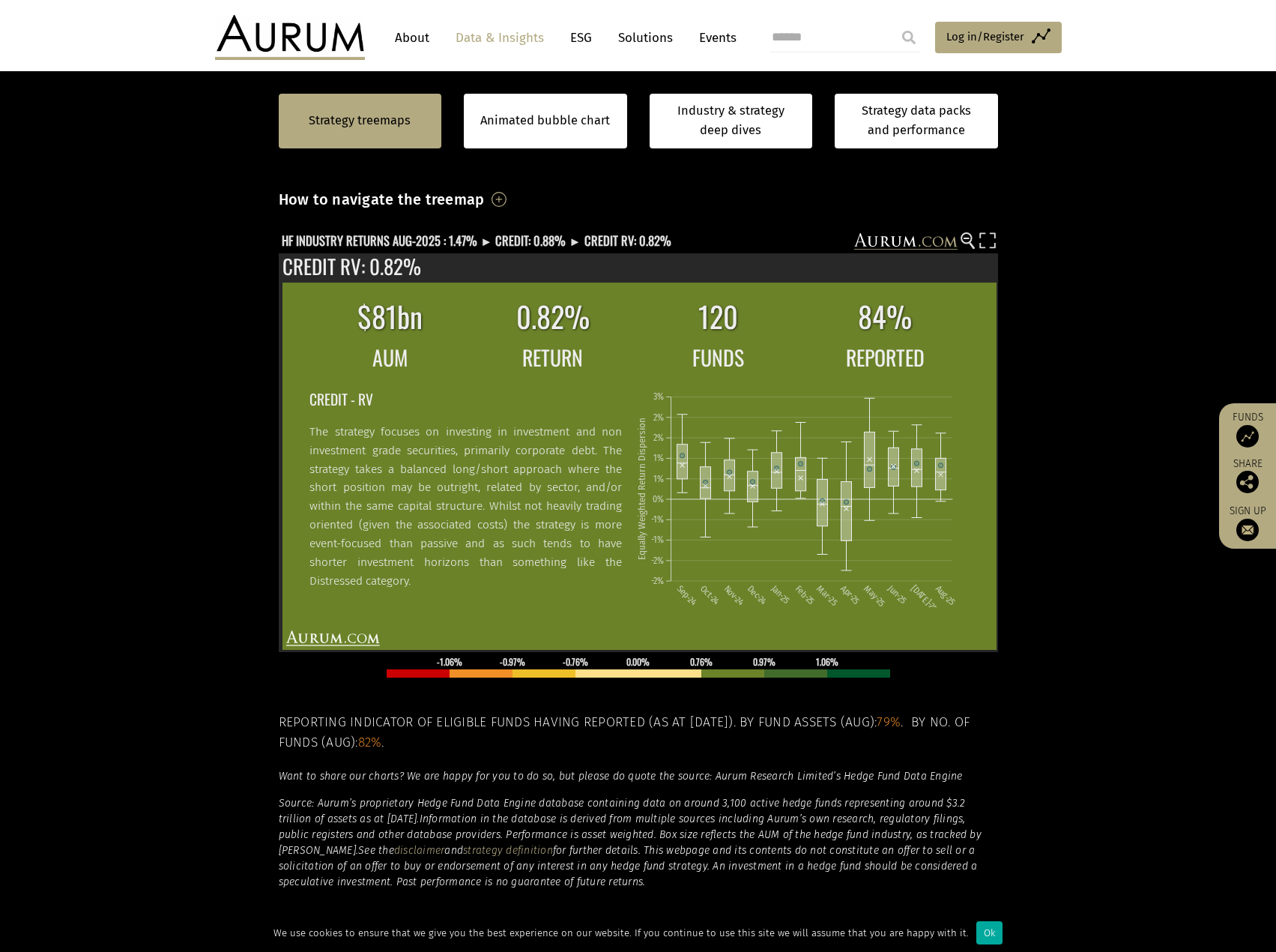
click at [1062, 303] on section "Strategy treemaps Animated bubble chart Industry & strategy deep dives Strategy…" at bounding box center [638, 495] width 1276 height 936
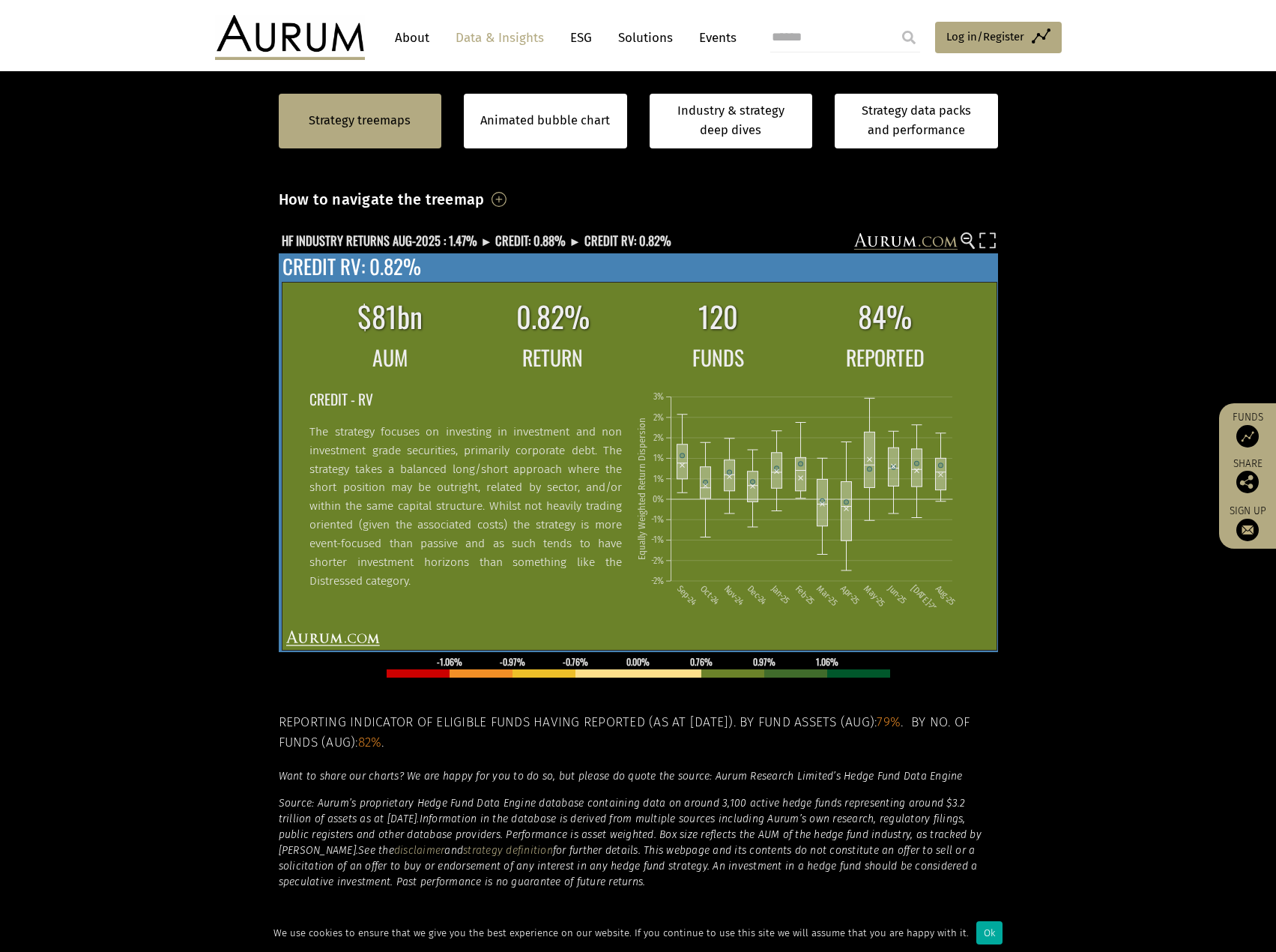
click at [695, 305] on td "120" at bounding box center [717, 316] width 165 height 47
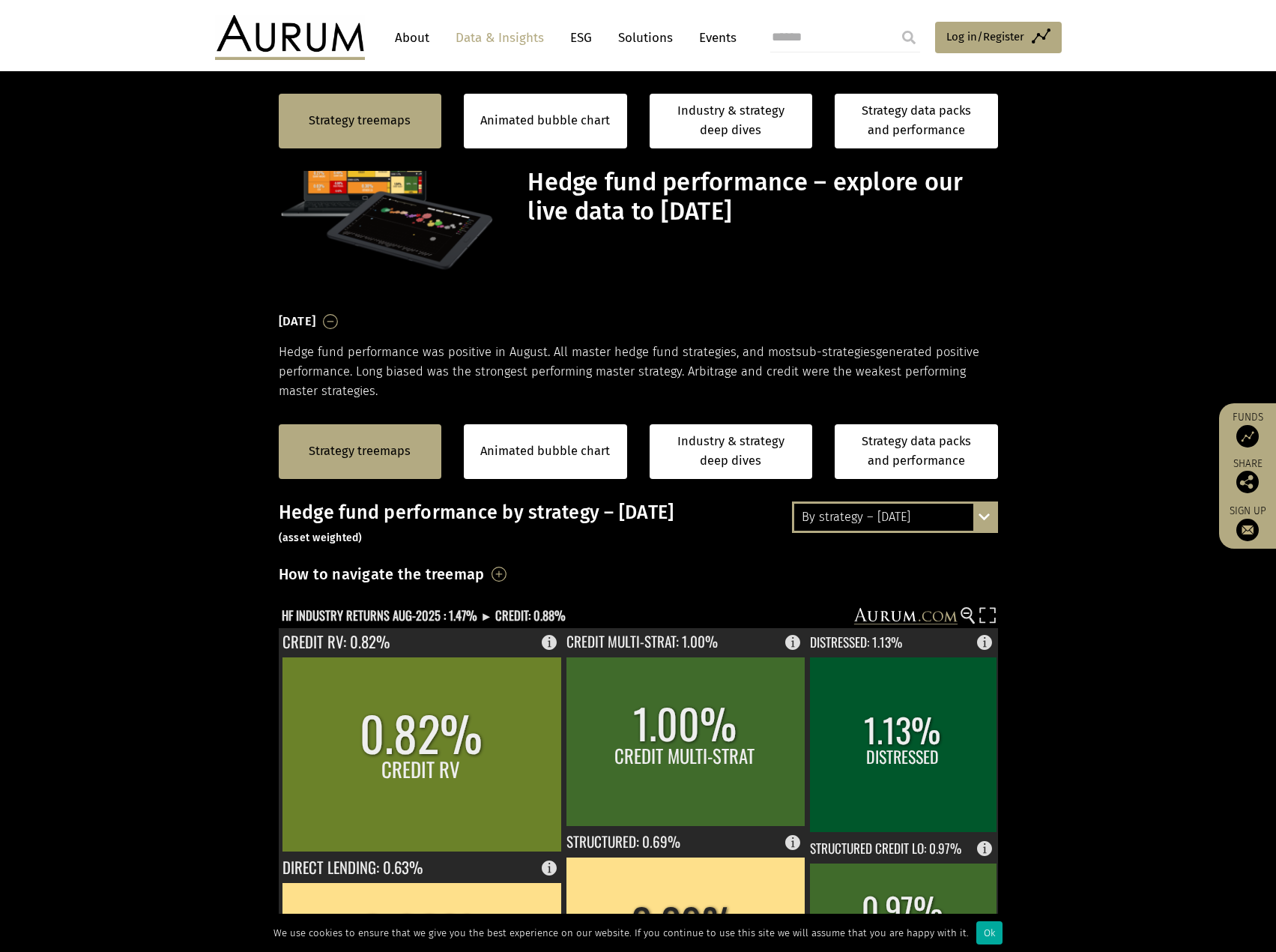
scroll to position [375, 0]
